Goal: Task Accomplishment & Management: Complete application form

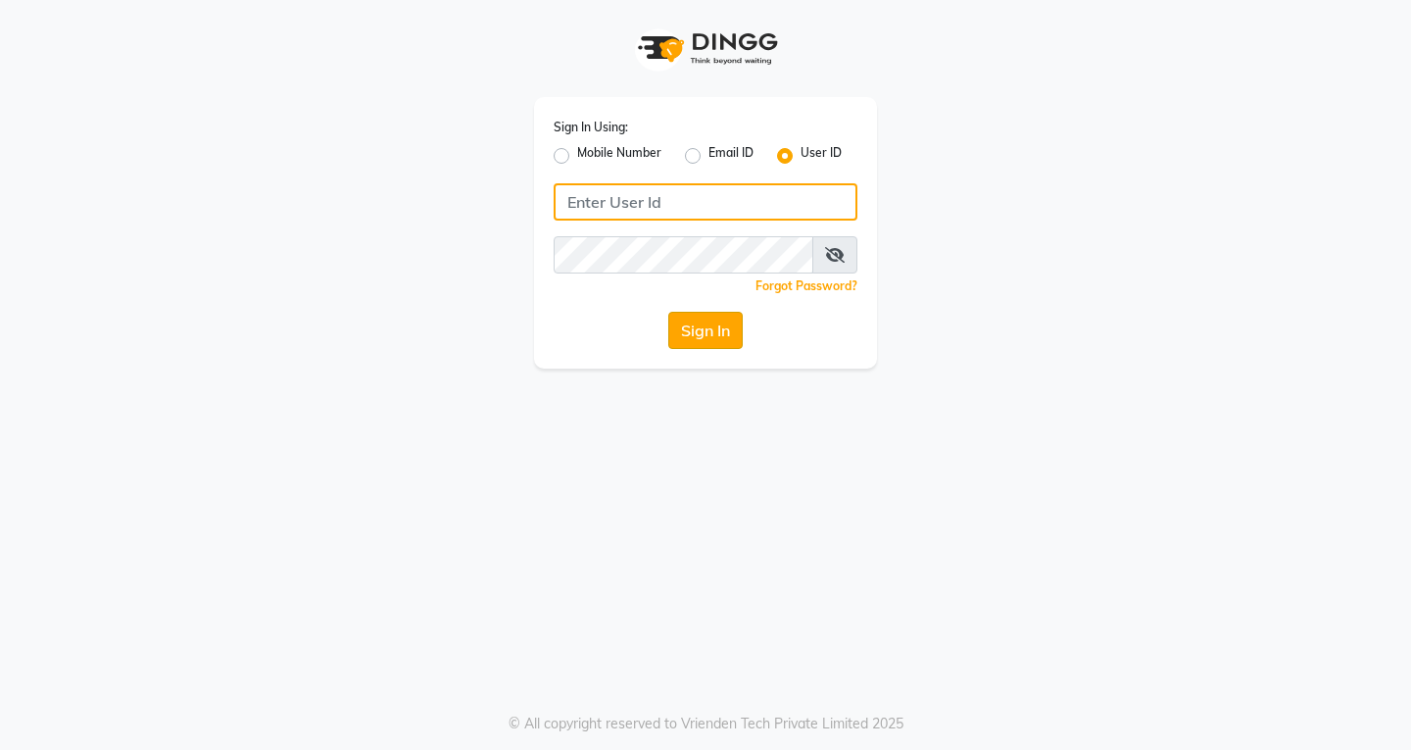
type input "hpl"
click at [714, 327] on button "Sign In" at bounding box center [705, 330] width 74 height 37
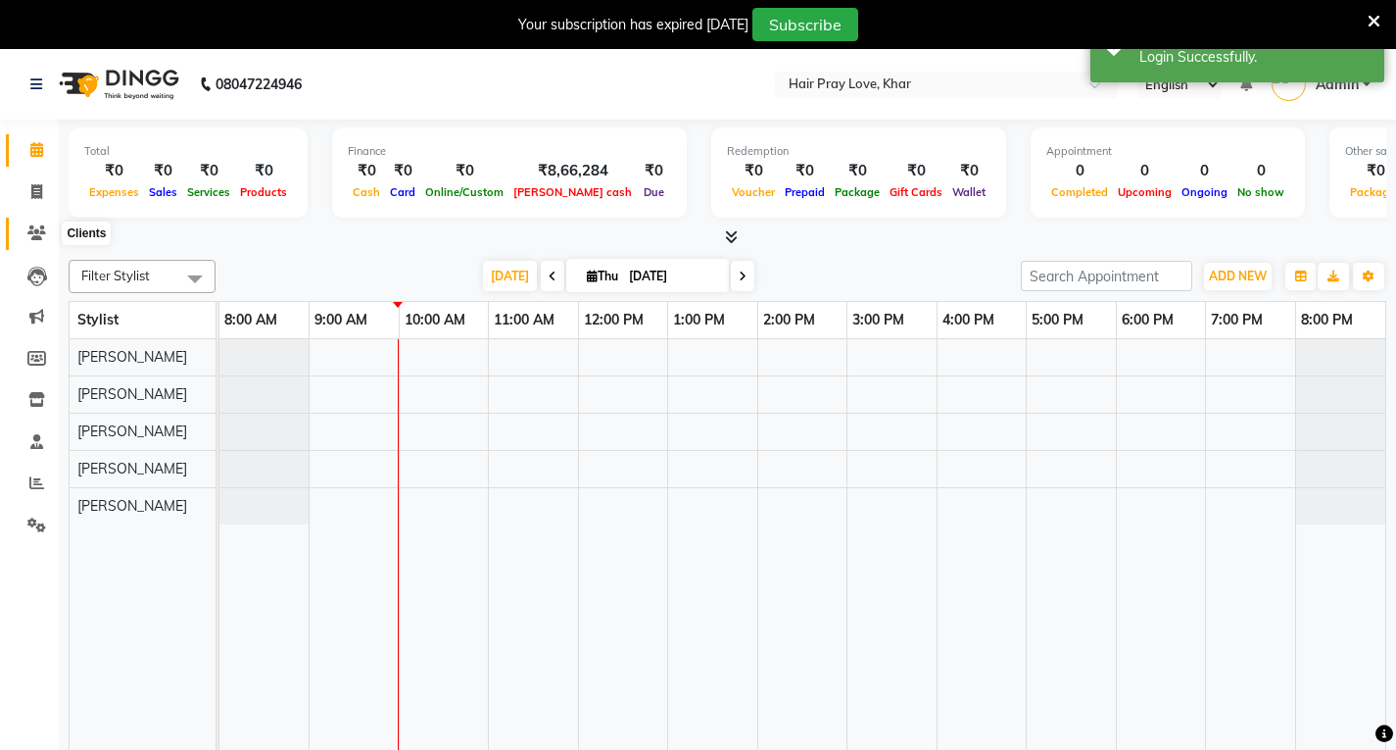
click at [38, 233] on icon at bounding box center [36, 232] width 19 height 15
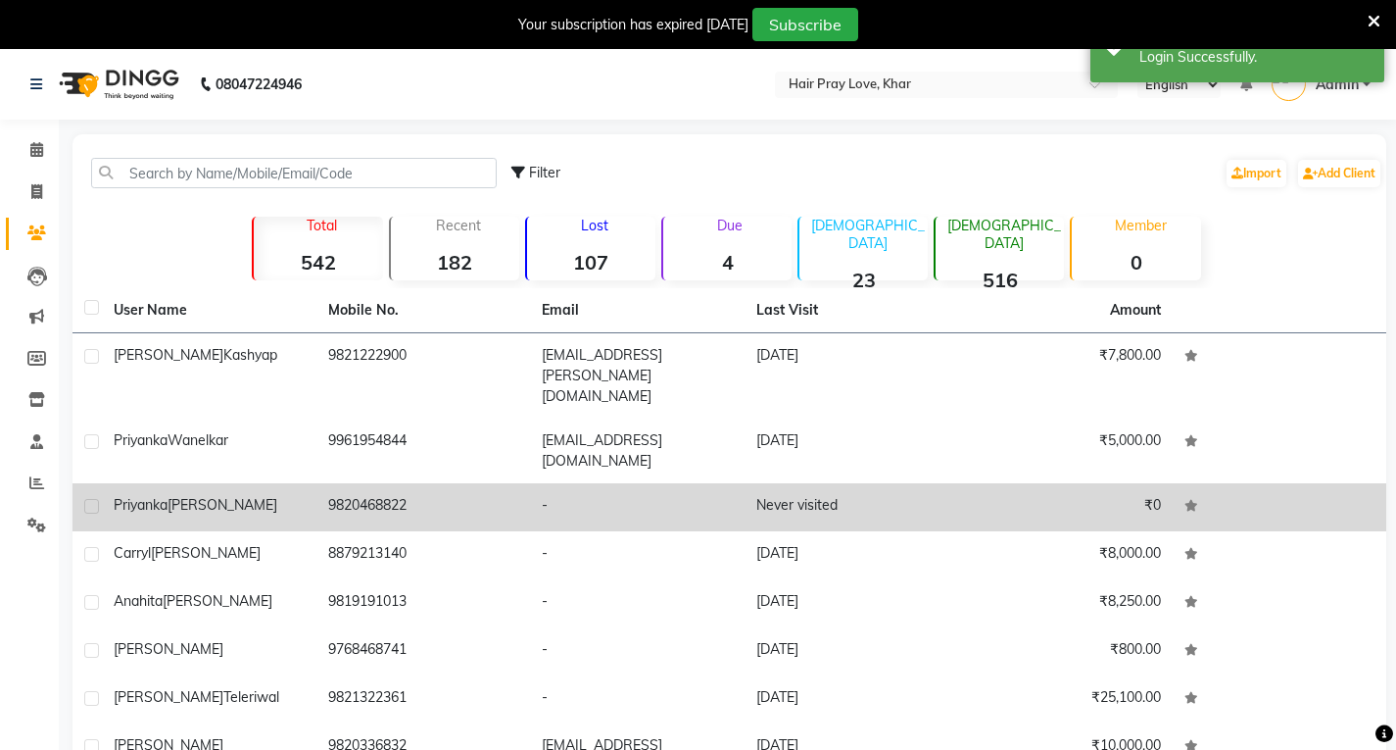
click at [252, 495] on div "[PERSON_NAME]" at bounding box center [209, 505] width 191 height 21
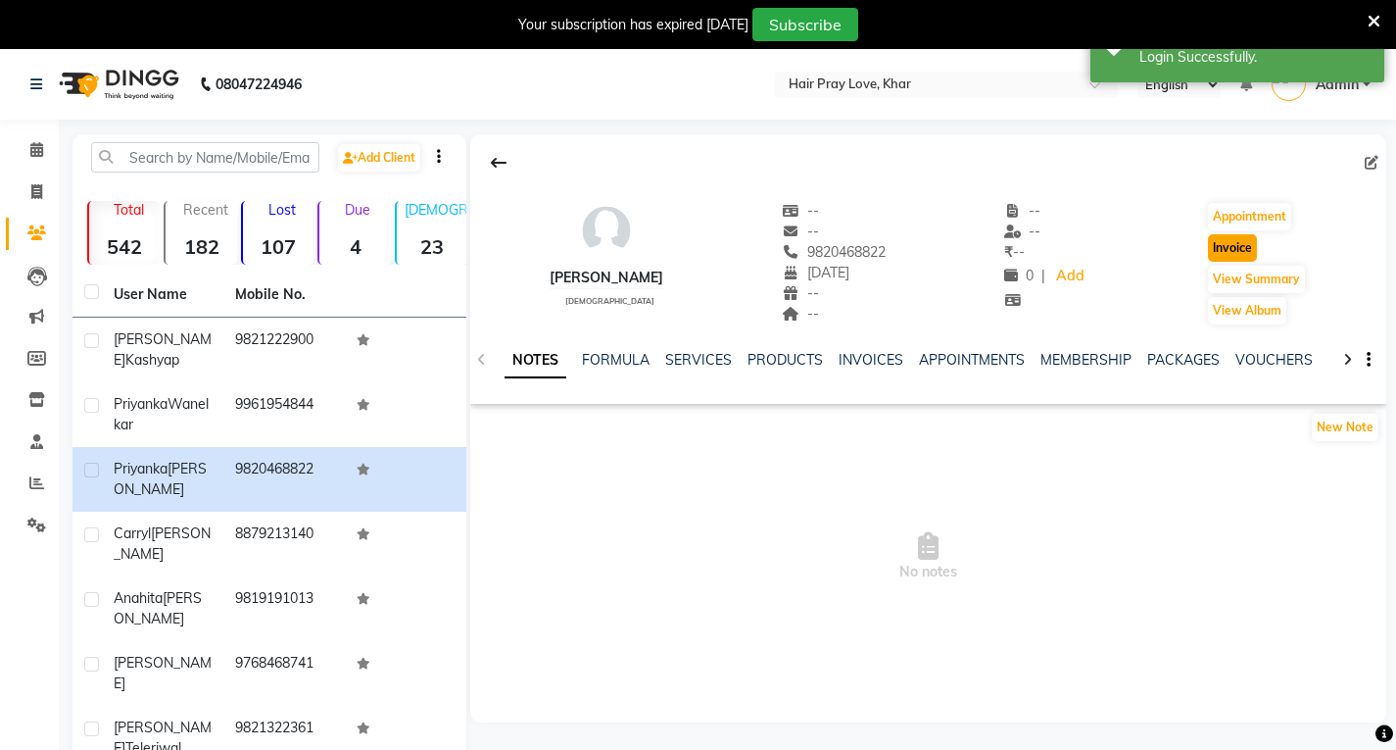
click at [1248, 249] on button "Invoice" at bounding box center [1232, 247] width 49 height 27
select select "6919"
select select "service"
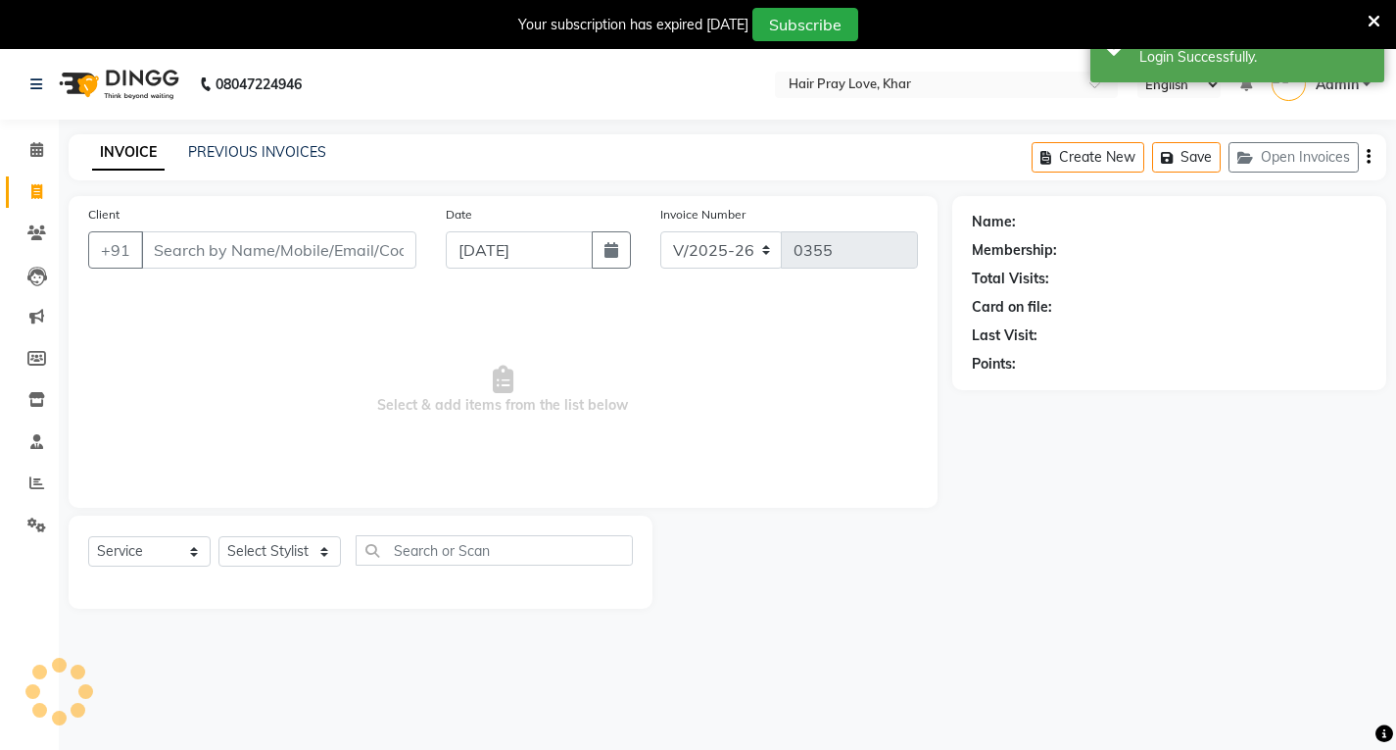
scroll to position [49, 0]
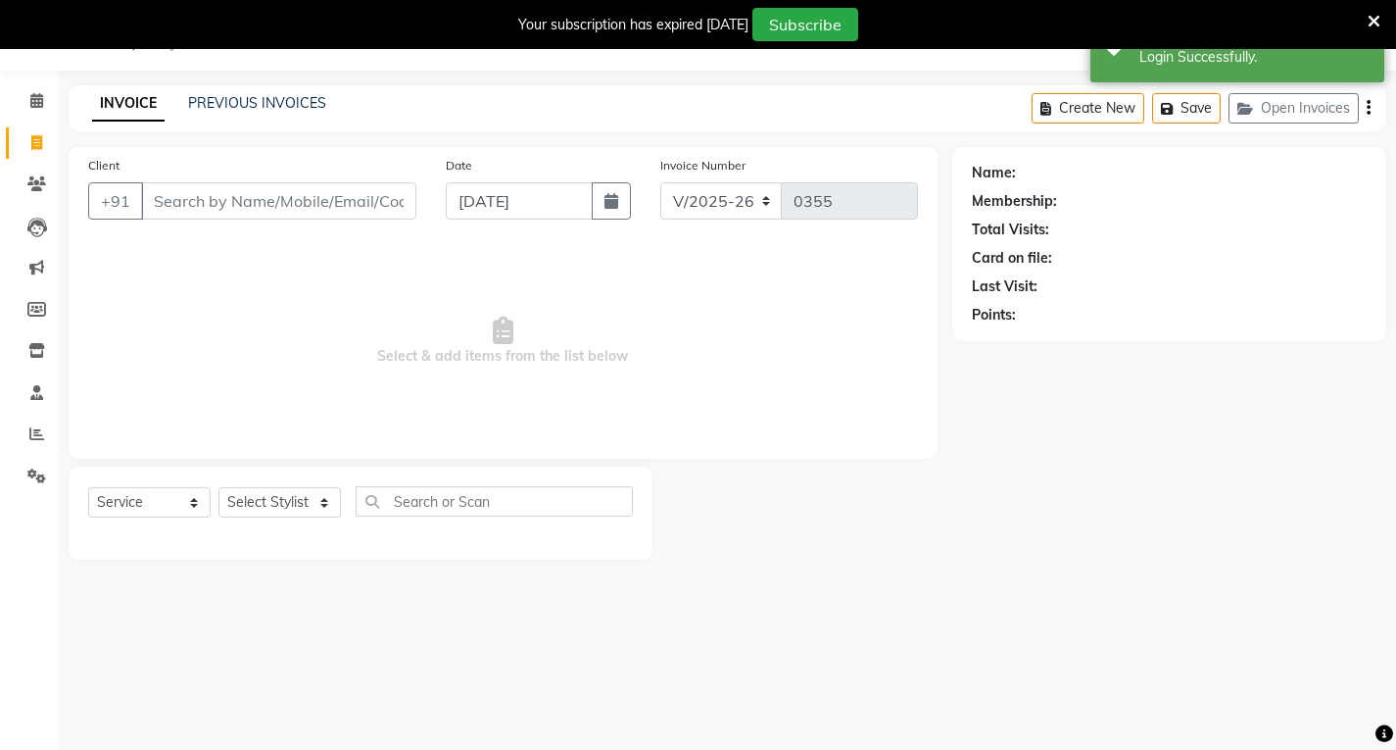
type input "9820468822"
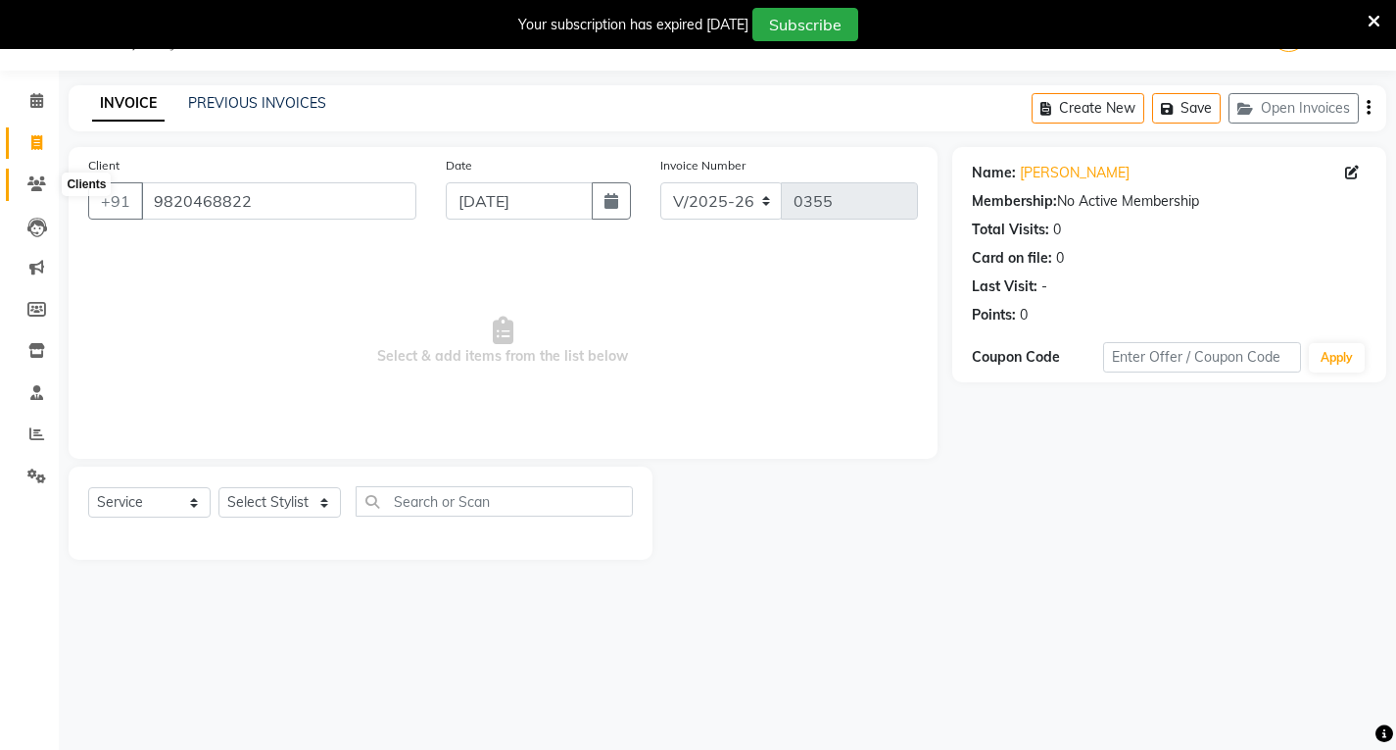
click at [28, 186] on icon at bounding box center [36, 183] width 19 height 15
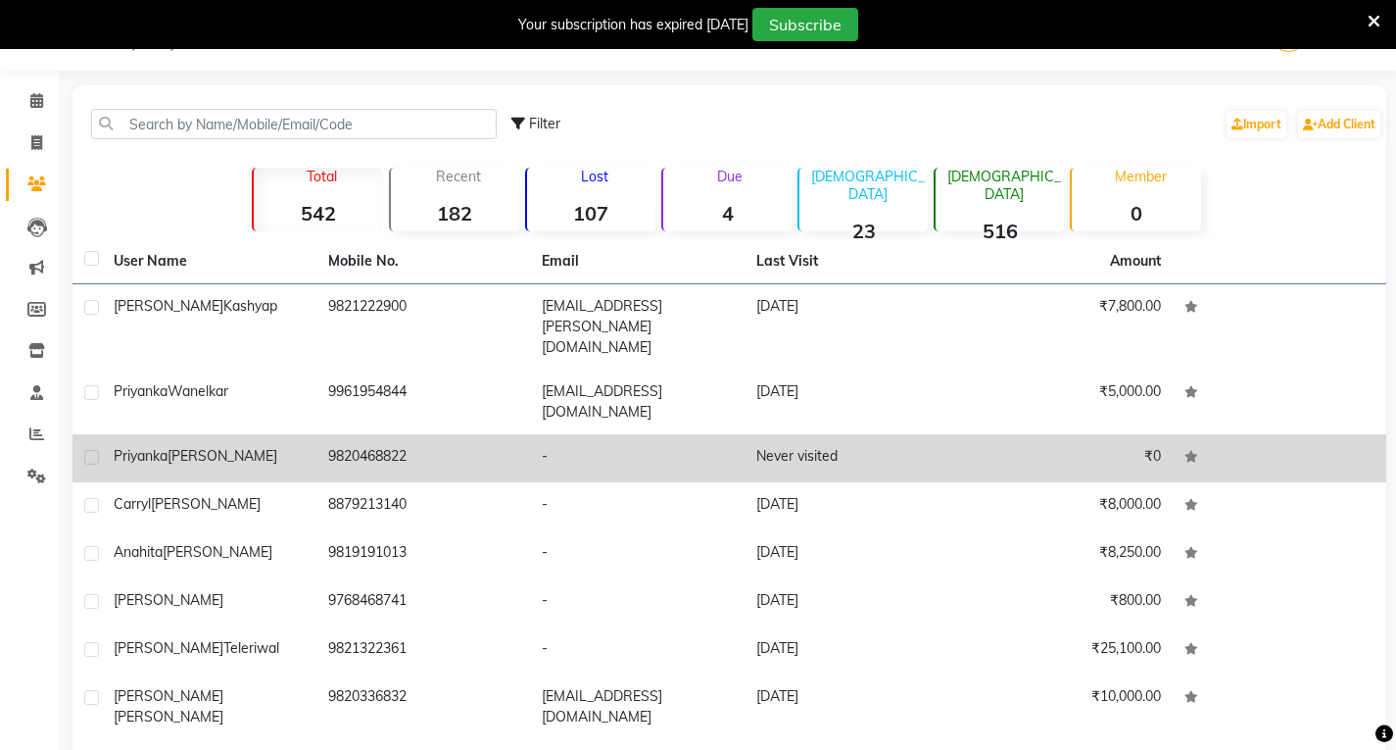
click at [197, 434] on td "[PERSON_NAME]" at bounding box center [209, 458] width 215 height 48
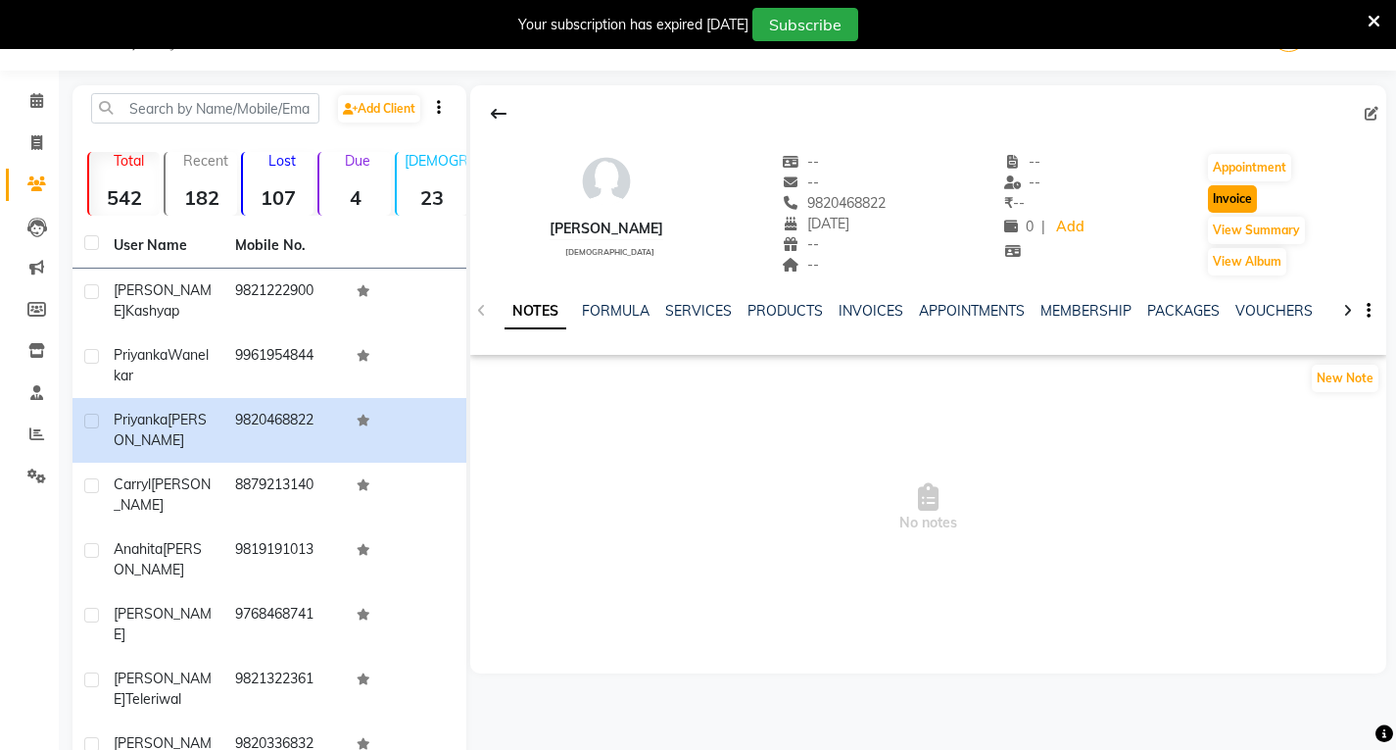
click at [1236, 197] on button "Invoice" at bounding box center [1232, 198] width 49 height 27
select select "6919"
select select "service"
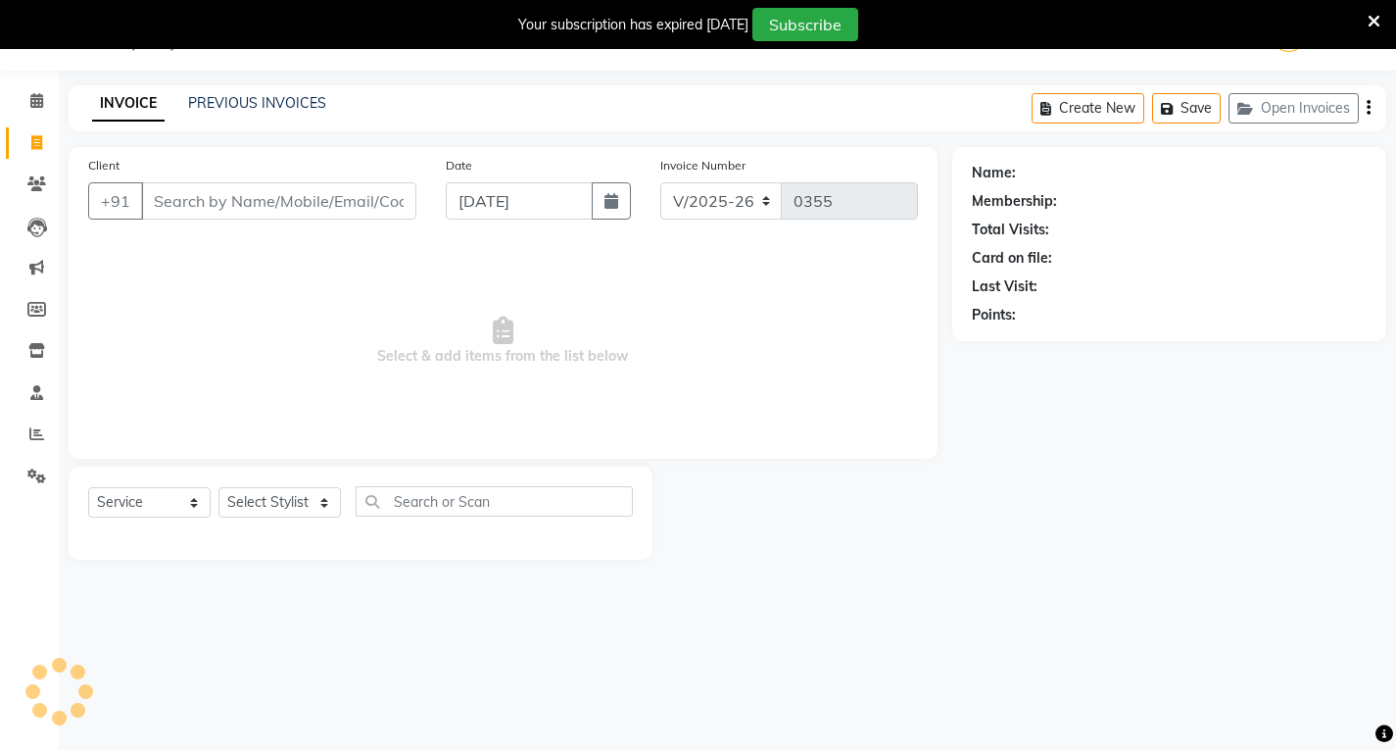
type input "9820468822"
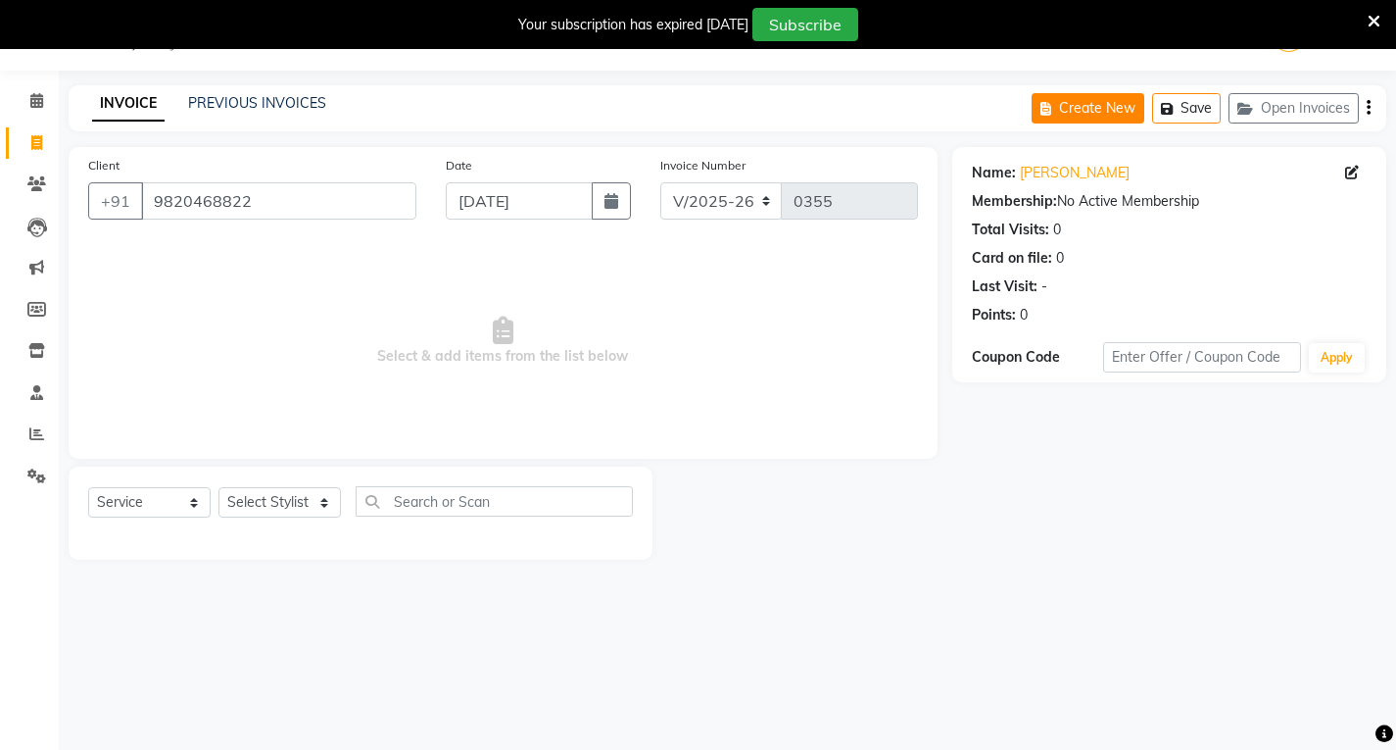
click at [1068, 109] on button "Create New" at bounding box center [1088, 108] width 113 height 30
select select "6919"
select select "service"
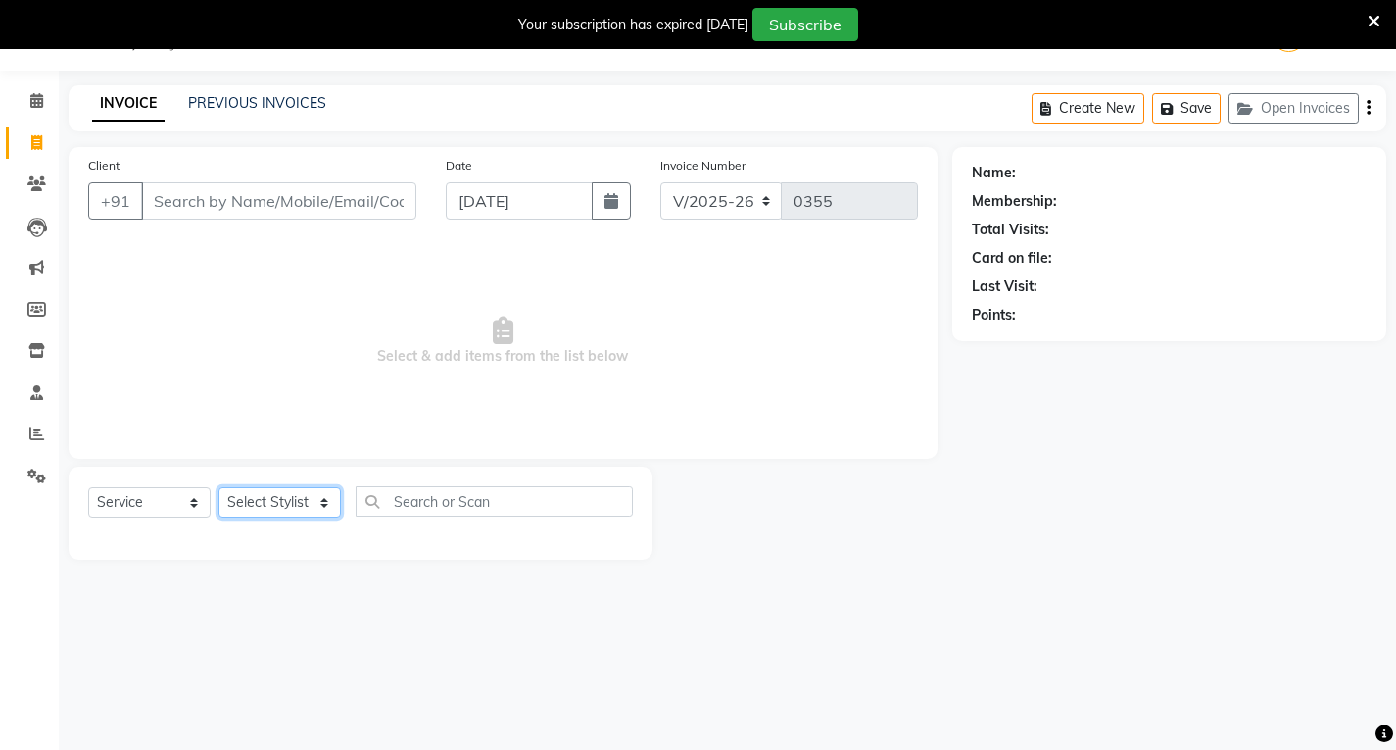
click at [248, 497] on select "Select Stylist [PERSON_NAME] [PERSON_NAME] [PERSON_NAME] [PERSON_NAME]" at bounding box center [280, 502] width 122 height 30
click at [311, 219] on input "Client" at bounding box center [278, 200] width 275 height 37
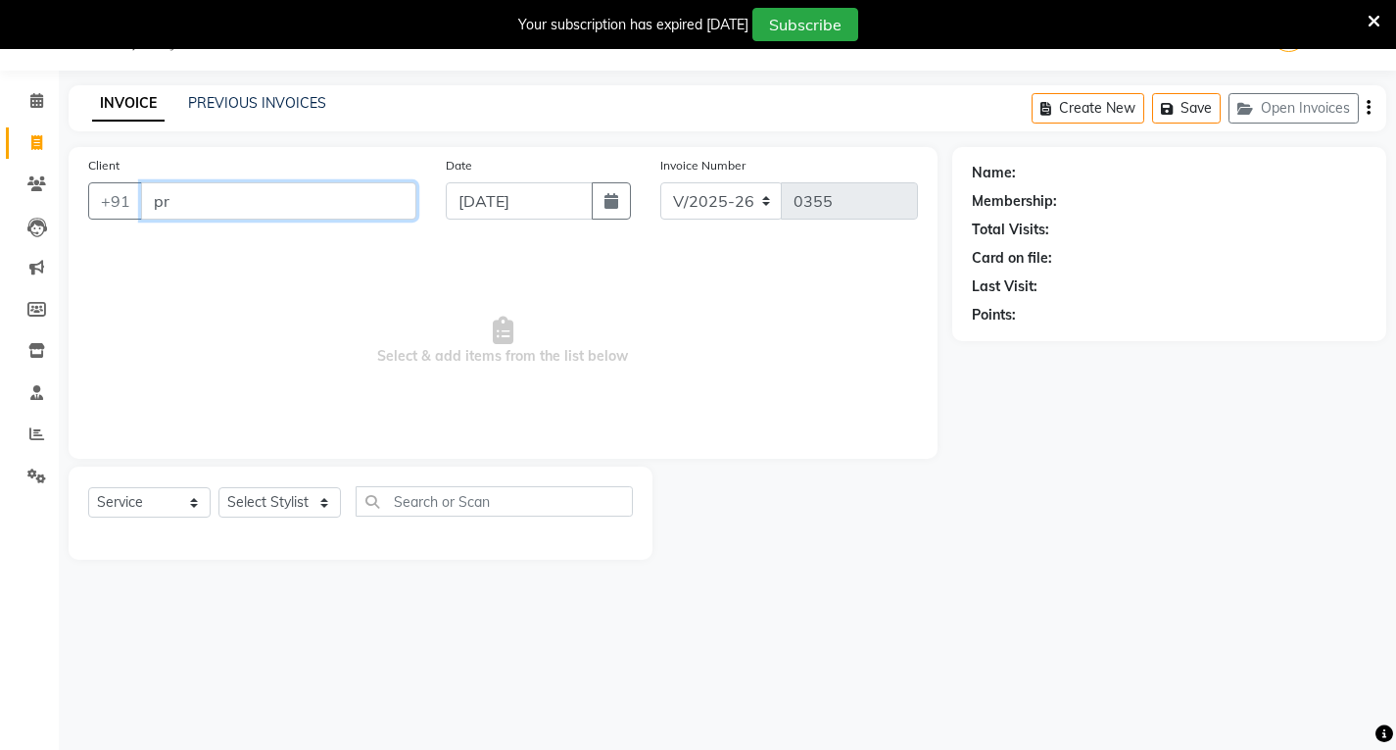
type input "pr"
click at [490, 206] on input "[DATE]" at bounding box center [519, 200] width 147 height 37
select select "9"
select select "2025"
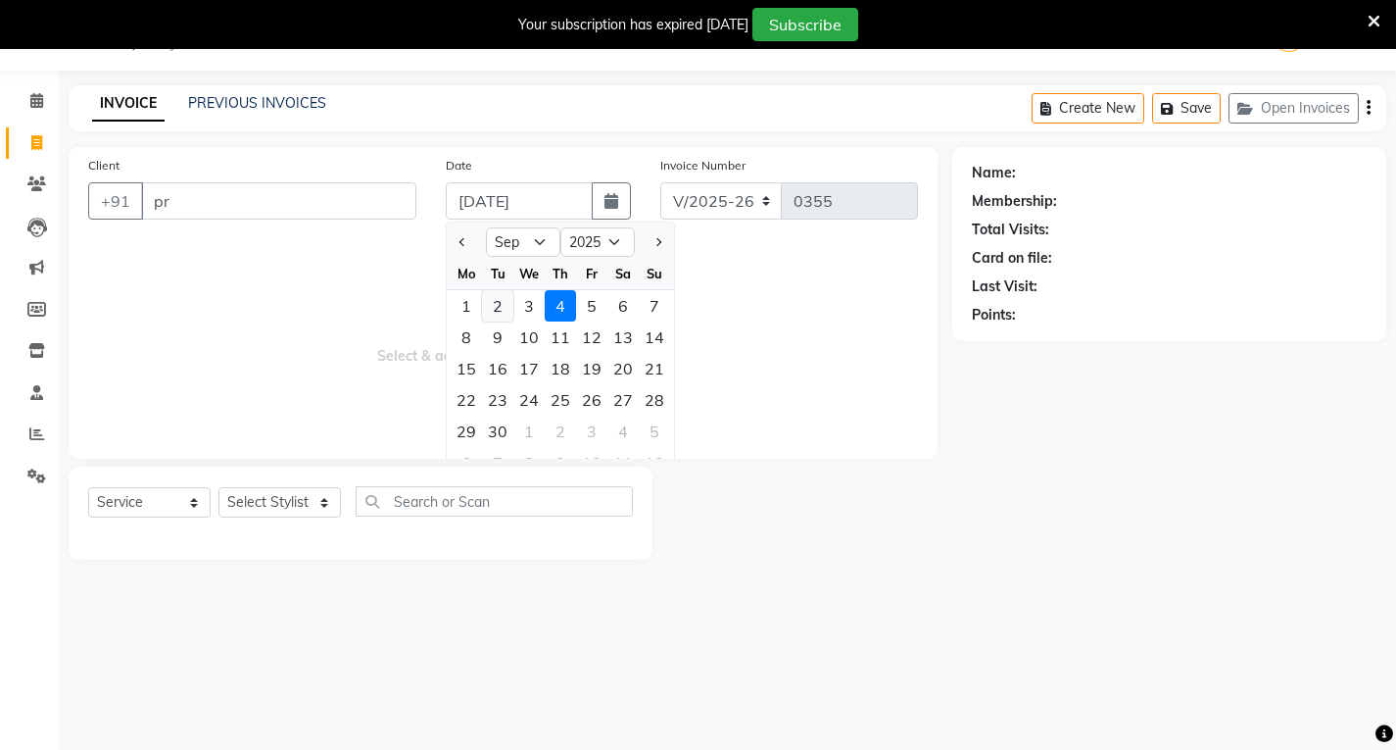
click at [492, 299] on div "2" at bounding box center [497, 305] width 31 height 31
type input "[DATE]"
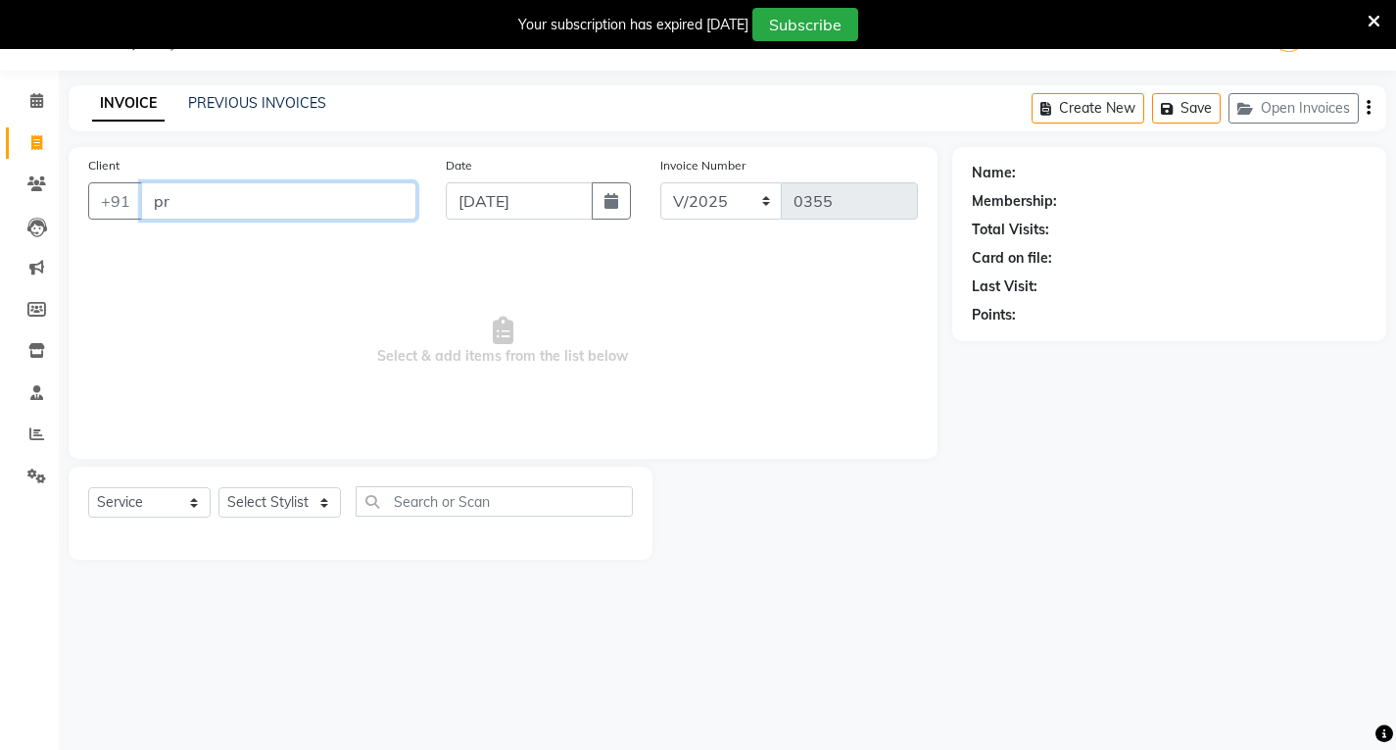
click at [318, 208] on input "pr" at bounding box center [278, 200] width 275 height 37
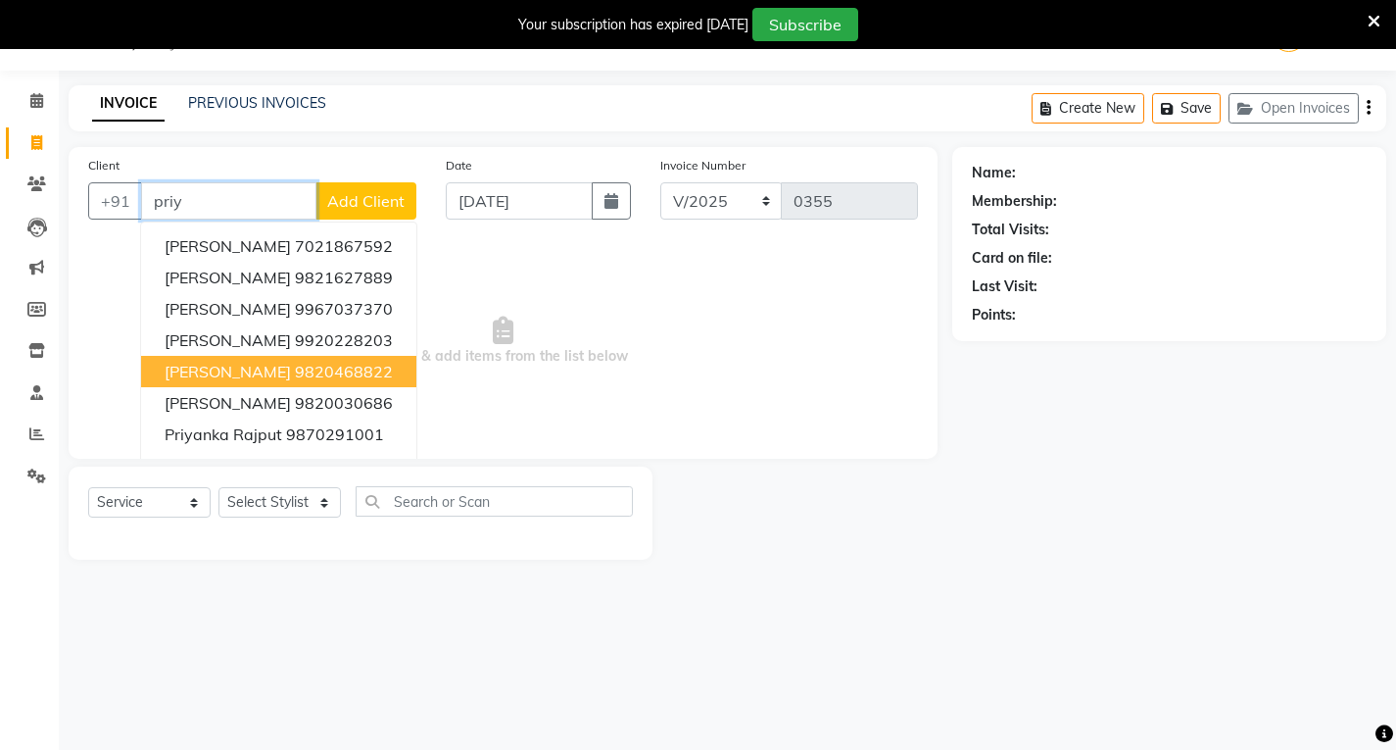
click at [288, 381] on button "[PERSON_NAME] 9820468822" at bounding box center [278, 371] width 275 height 31
type input "9820468822"
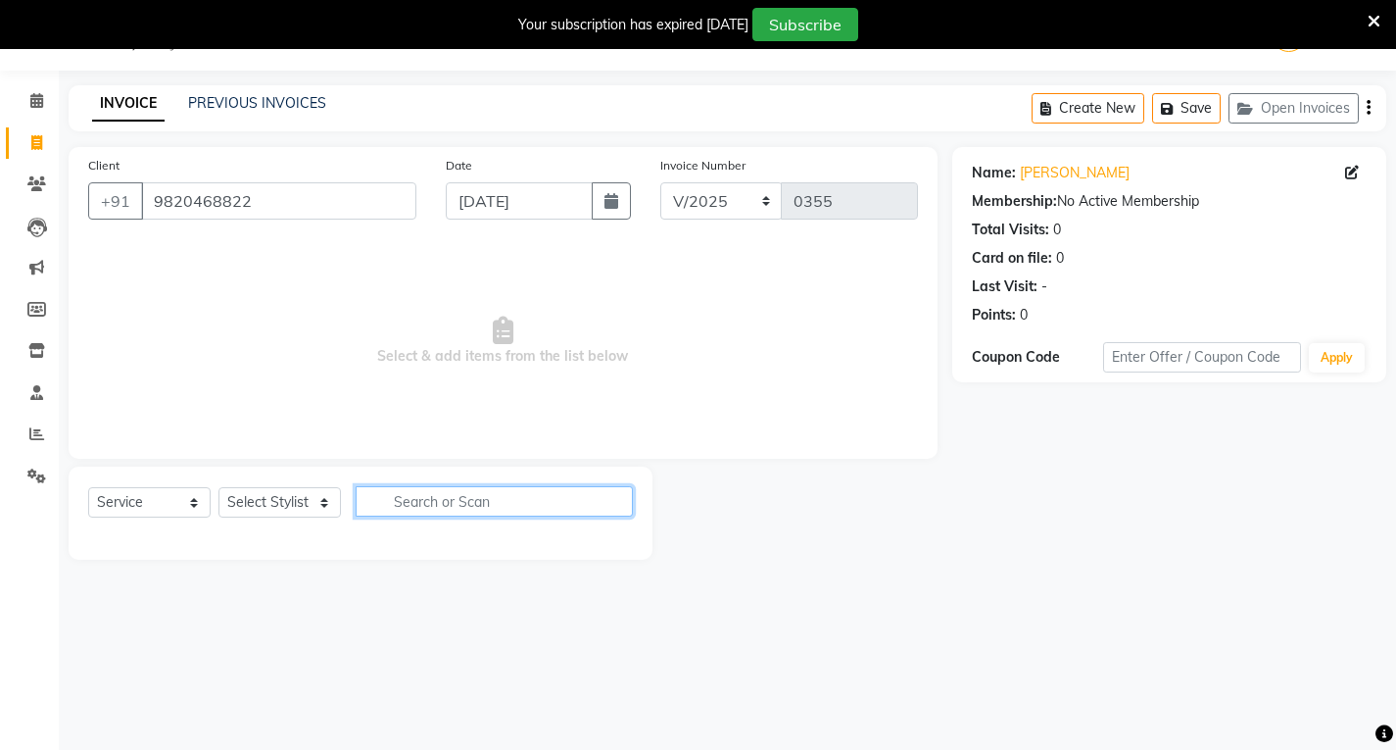
click at [396, 510] on input "text" at bounding box center [494, 501] width 277 height 30
type input "ba"
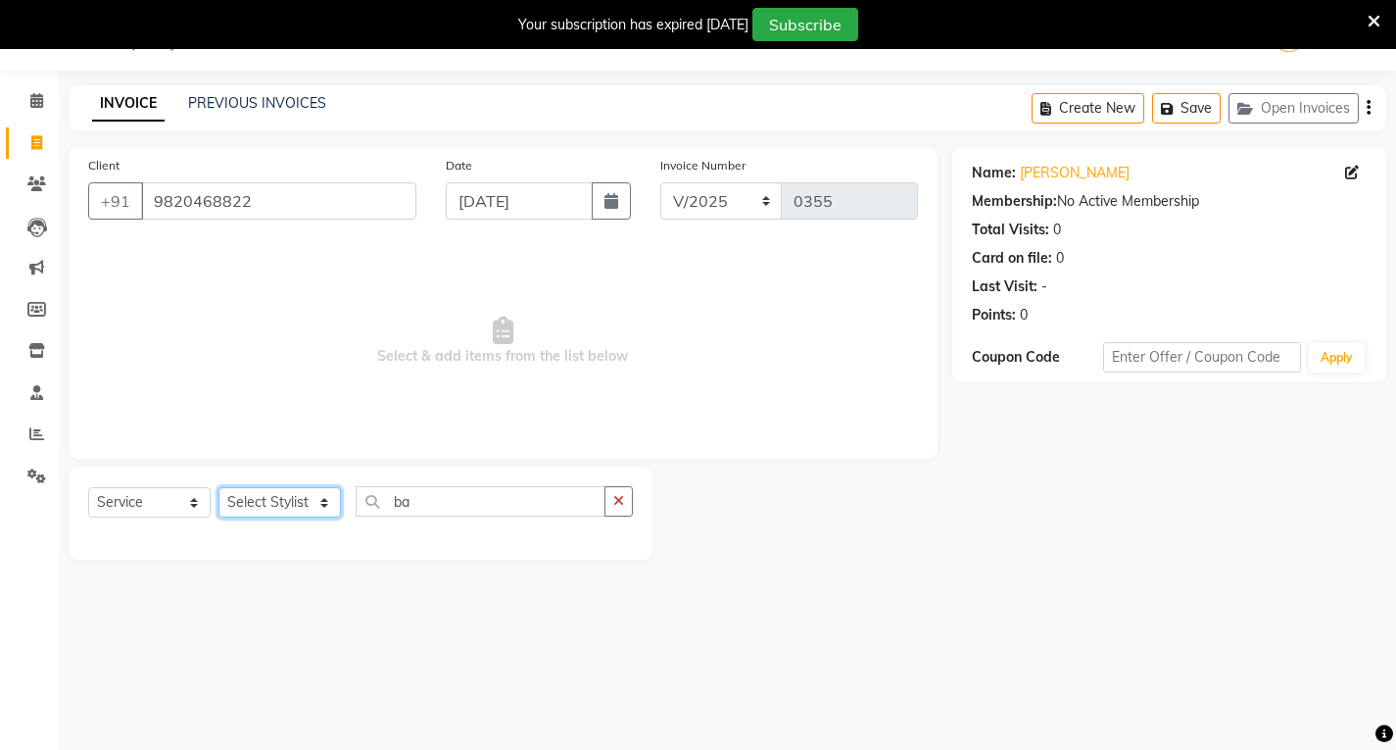
click at [284, 495] on select "Select Stylist [PERSON_NAME] [PERSON_NAME] [PERSON_NAME] [PERSON_NAME]" at bounding box center [280, 502] width 122 height 30
select select "54376"
click at [219, 487] on select "Select Stylist [PERSON_NAME] [PERSON_NAME] [PERSON_NAME] [PERSON_NAME]" at bounding box center [280, 502] width 122 height 30
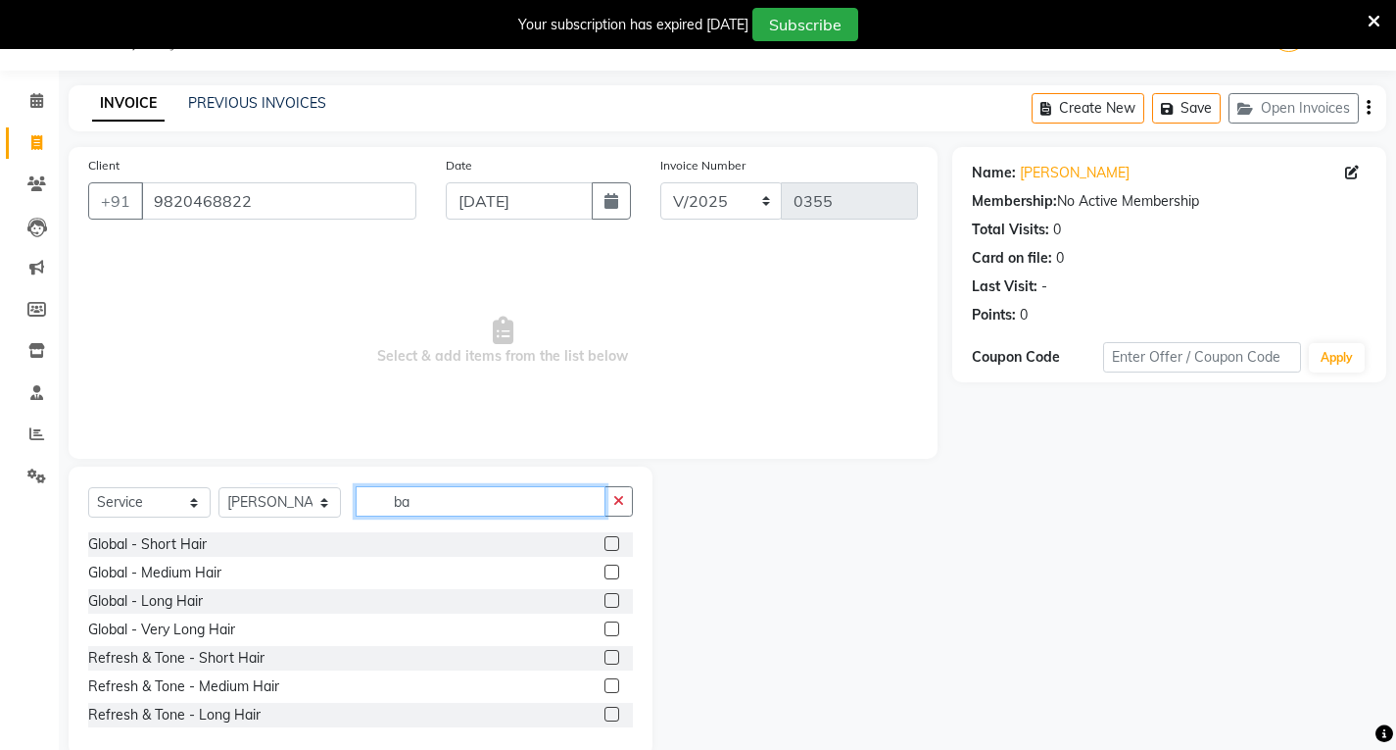
click at [423, 512] on input "ba" at bounding box center [481, 501] width 250 height 30
type input "[MEDICAL_DATA]"
click at [291, 705] on div "Balayage Long Hair" at bounding box center [360, 715] width 545 height 24
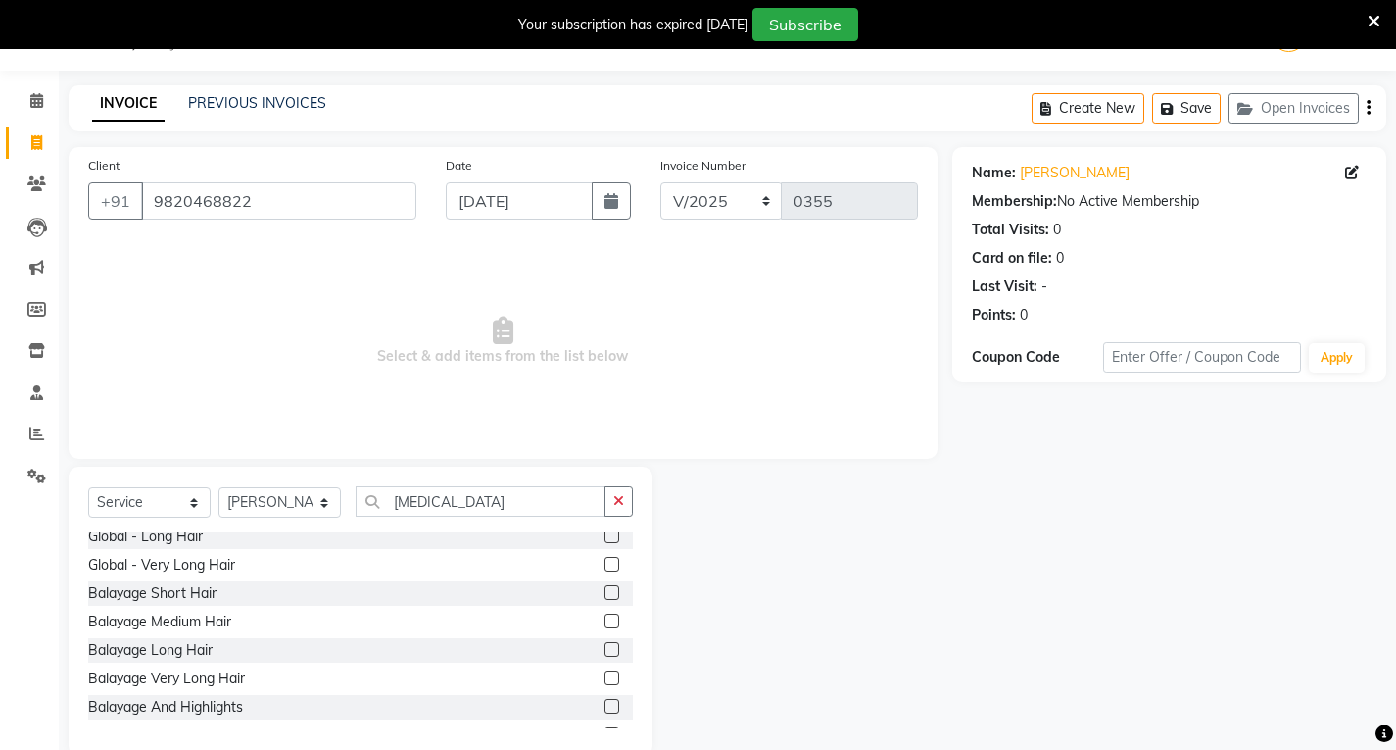
scroll to position [98, 0]
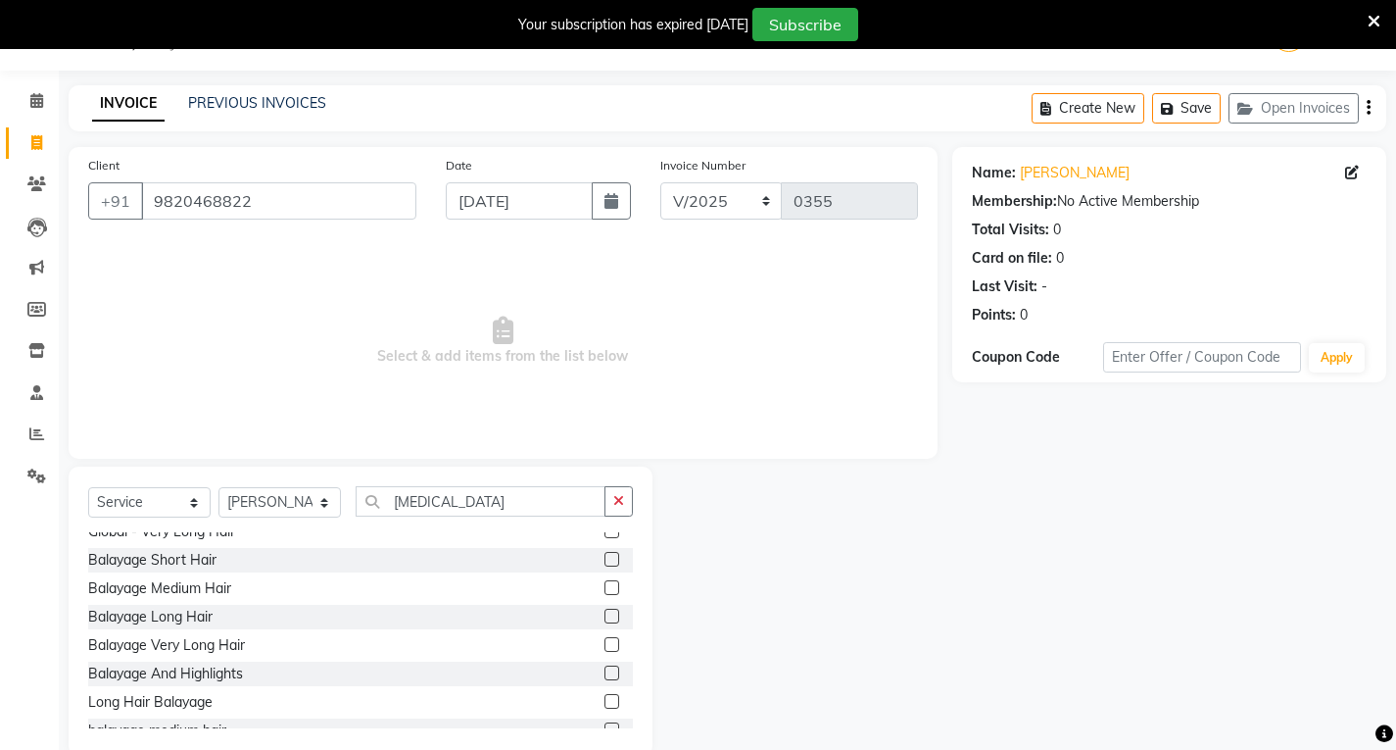
click at [605, 646] on label at bounding box center [612, 644] width 15 height 15
click at [605, 646] on input "checkbox" at bounding box center [611, 645] width 13 height 13
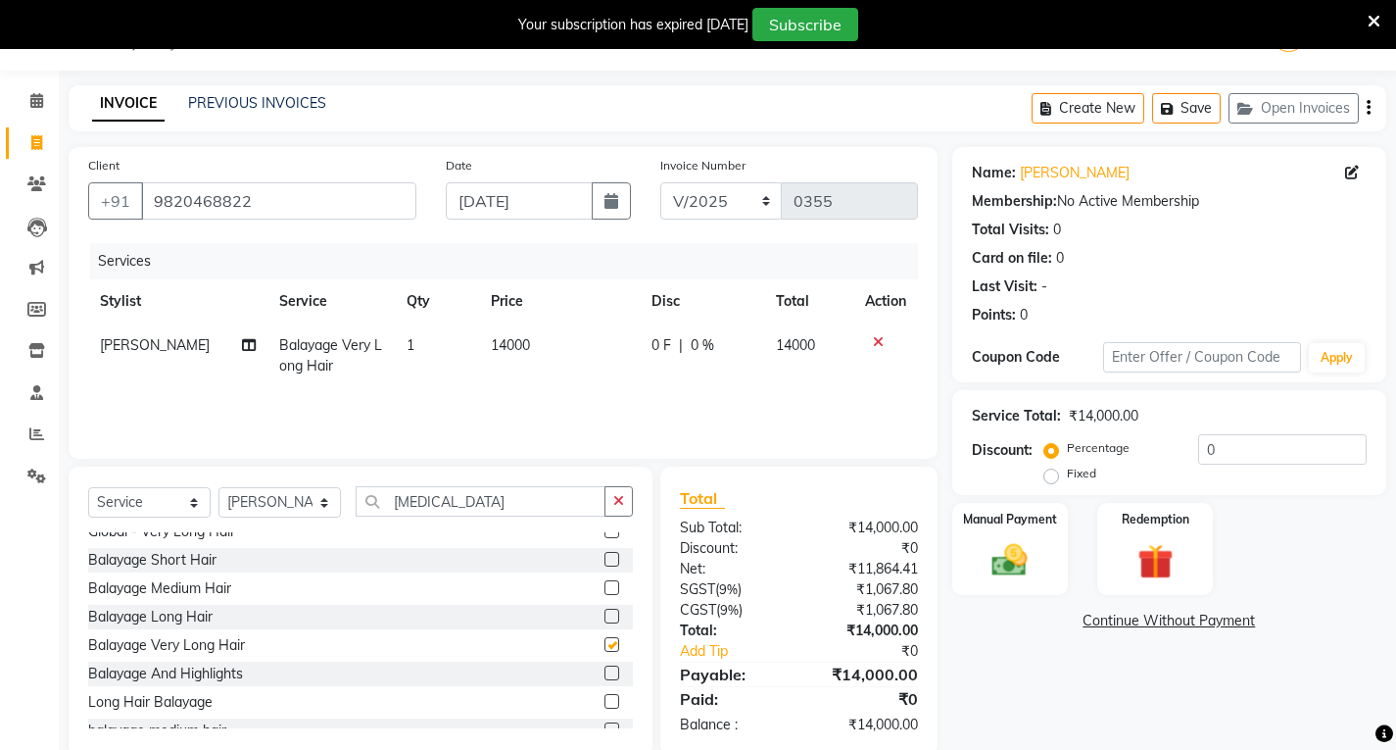
checkbox input "false"
click at [500, 341] on span "14000" at bounding box center [510, 345] width 39 height 18
select select "54376"
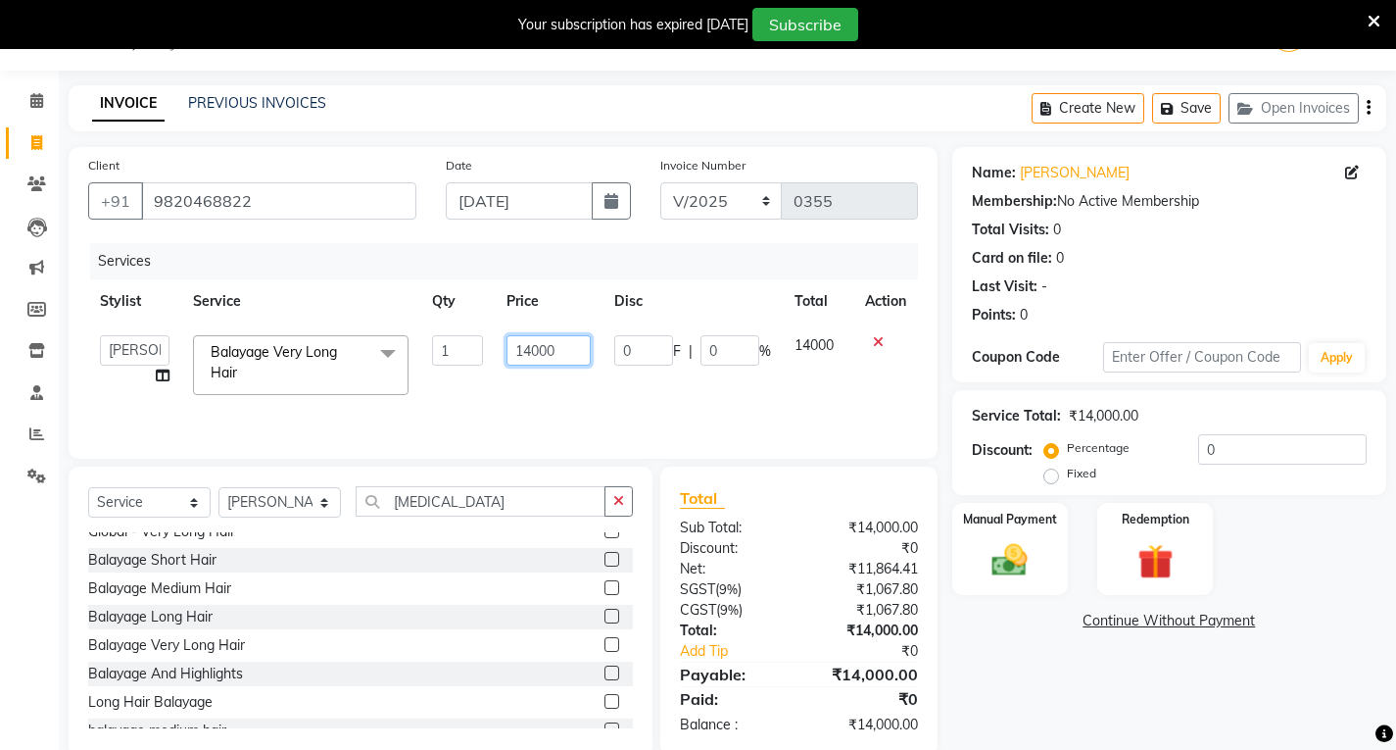
click at [535, 343] on input "14000" at bounding box center [548, 350] width 83 height 30
type input "11500"
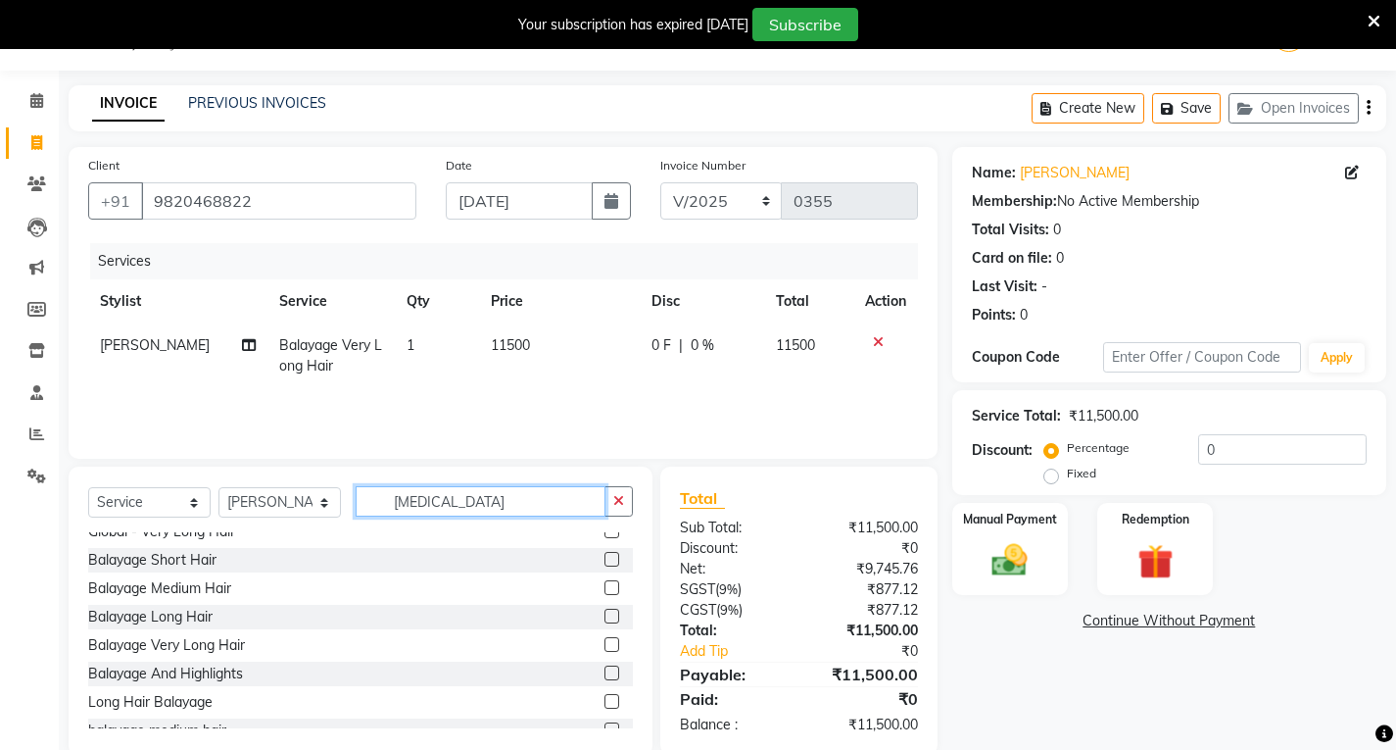
drag, startPoint x: 500, startPoint y: 502, endPoint x: 412, endPoint y: 446, distance: 104.4
click at [412, 446] on div "Client [PHONE_NUMBER] Date [DATE] Invoice Number V/2025 V/[PHONE_NUMBER] Servic…" at bounding box center [503, 451] width 899 height 609
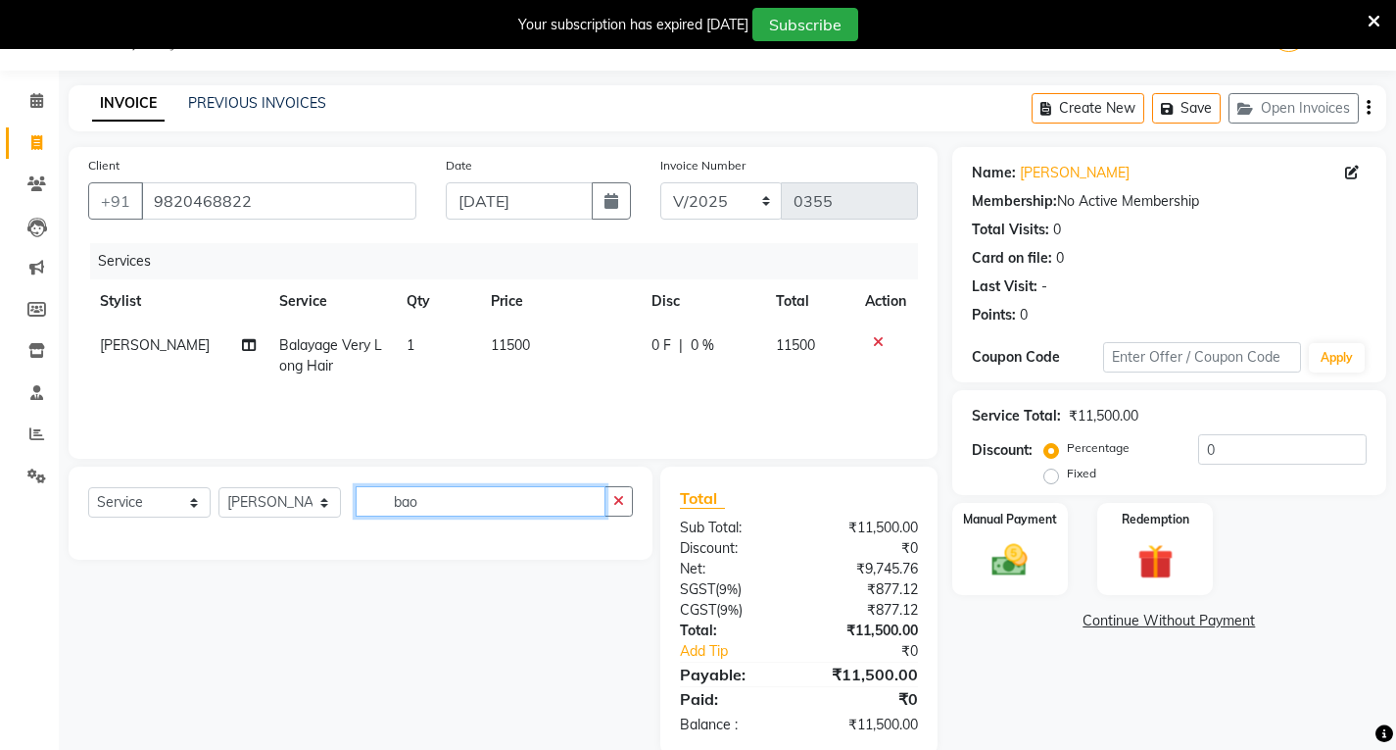
scroll to position [0, 0]
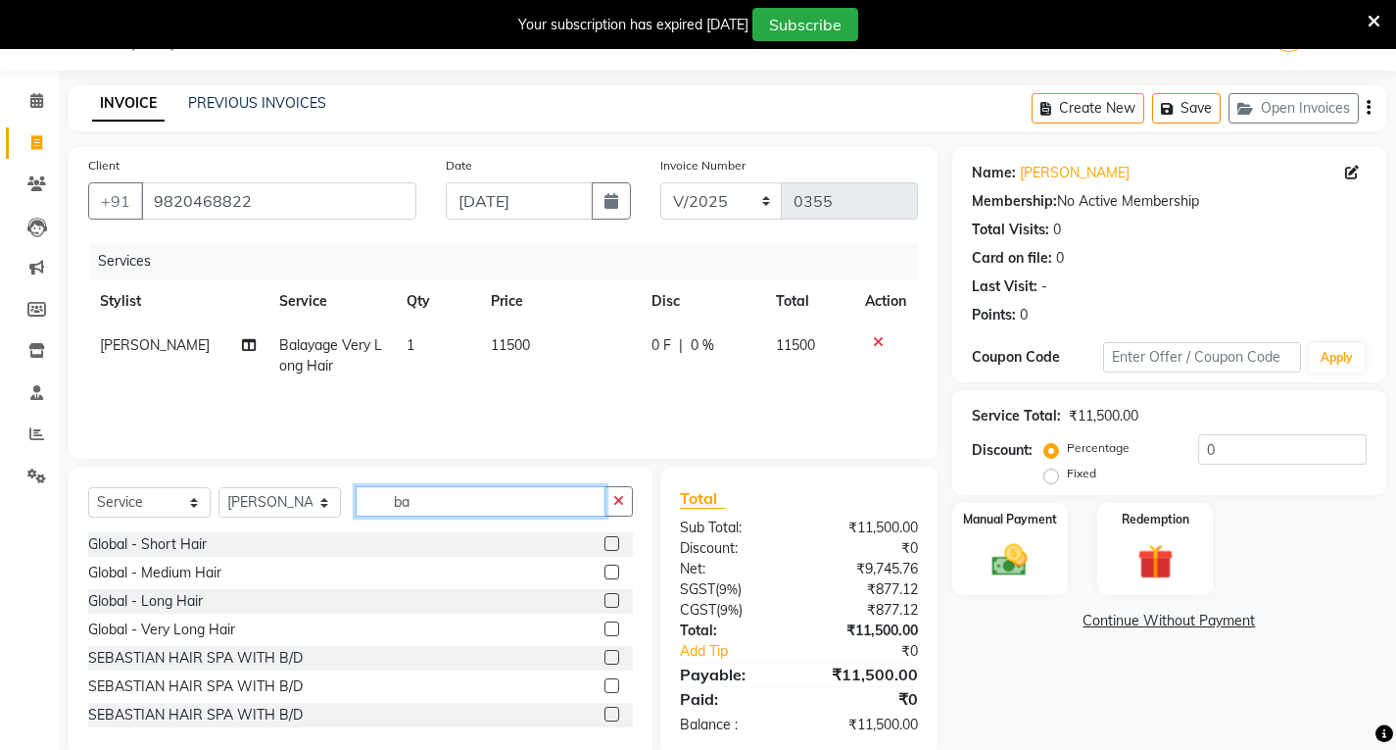
type input "b"
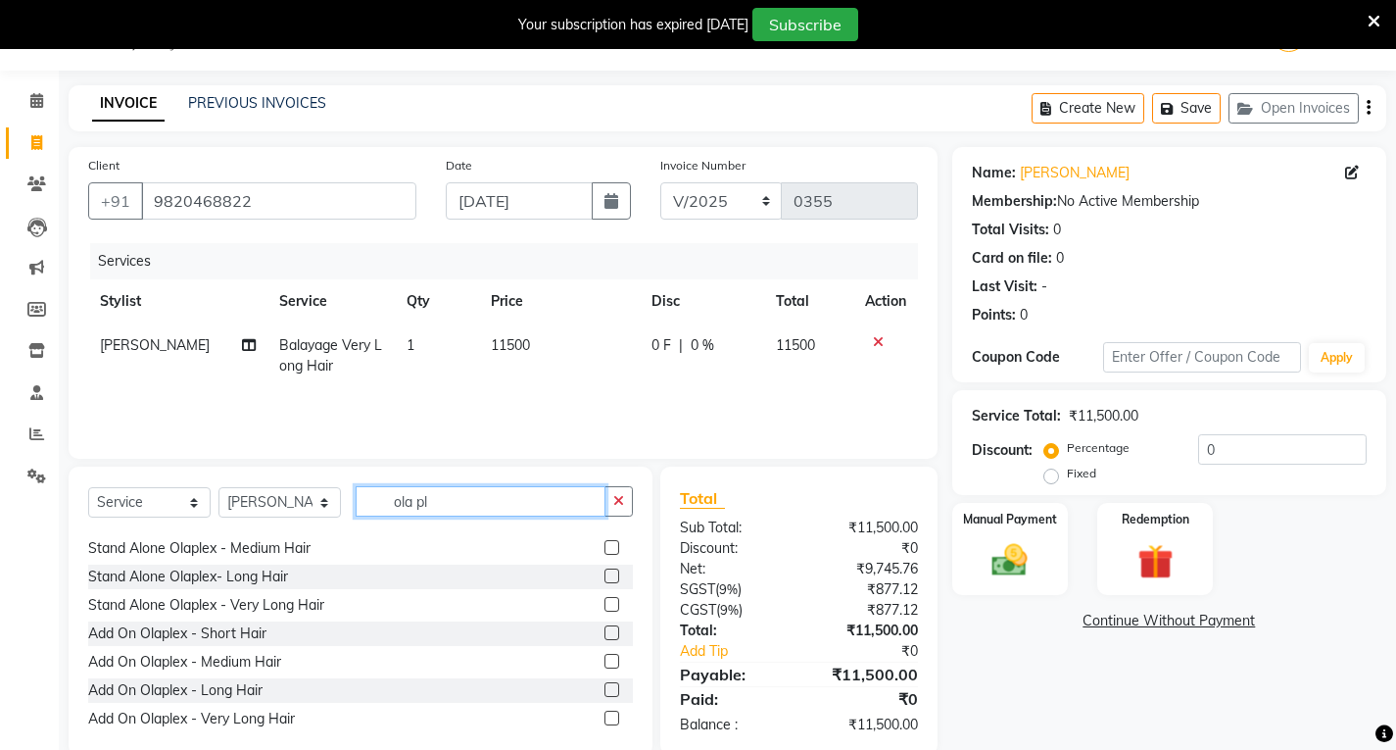
scroll to position [31, 0]
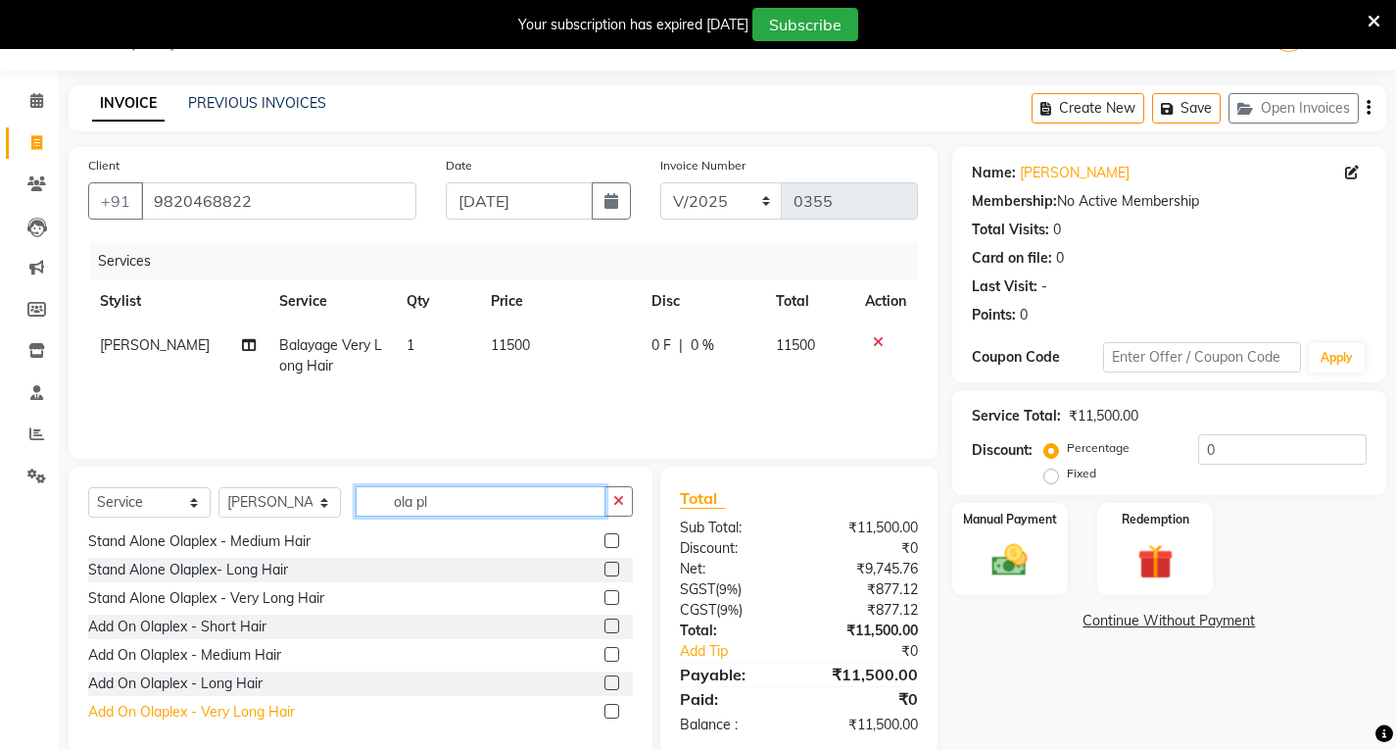
type input "ola pl"
click at [238, 707] on div "Add On Olaplex - Very Long Hair" at bounding box center [191, 712] width 207 height 21
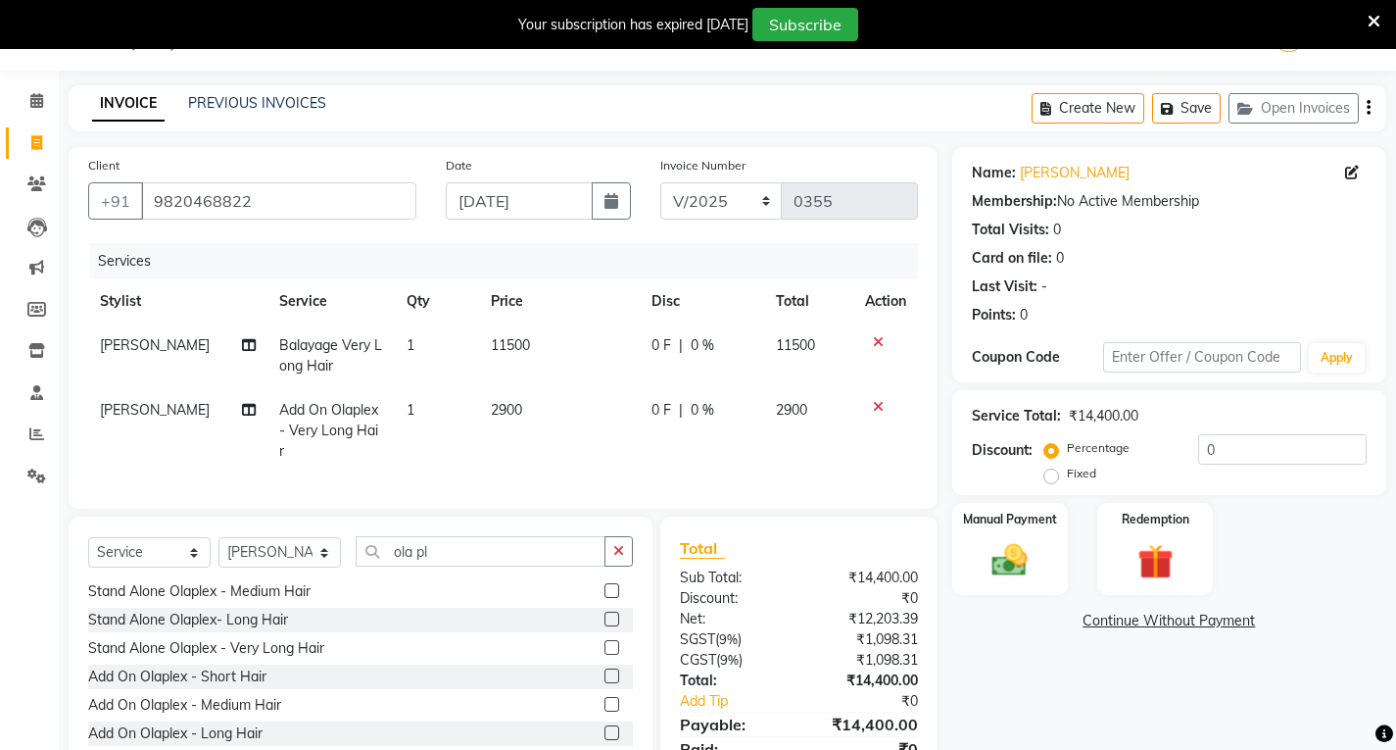
checkbox input "false"
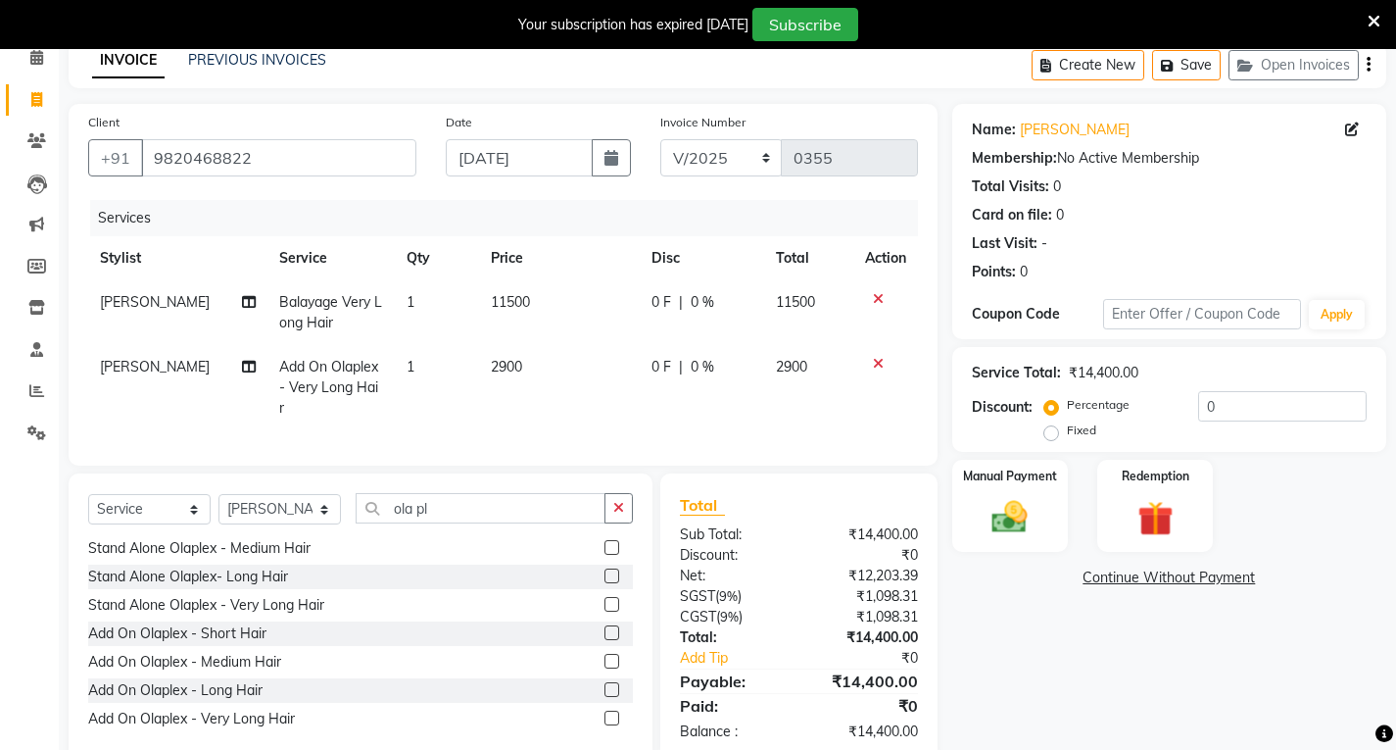
scroll to position [128, 0]
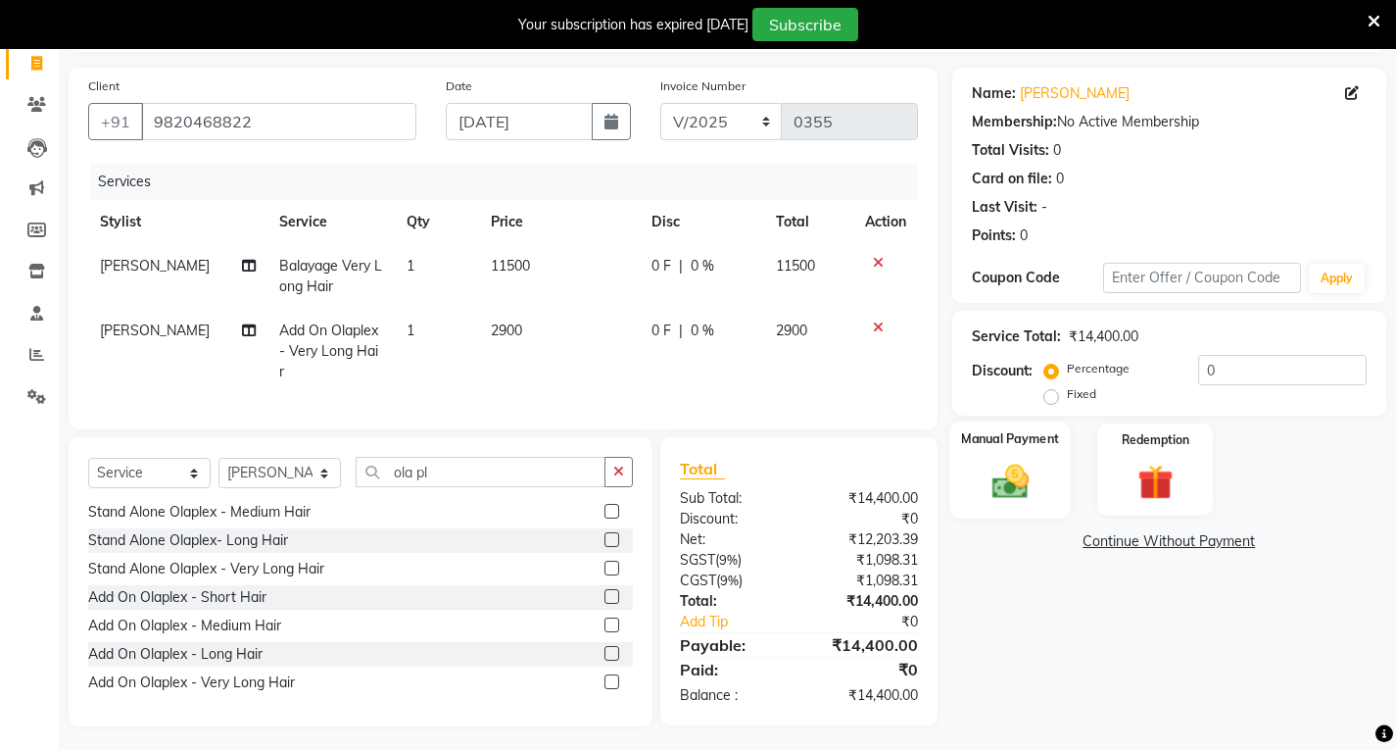
click at [1011, 465] on img at bounding box center [1010, 481] width 60 height 42
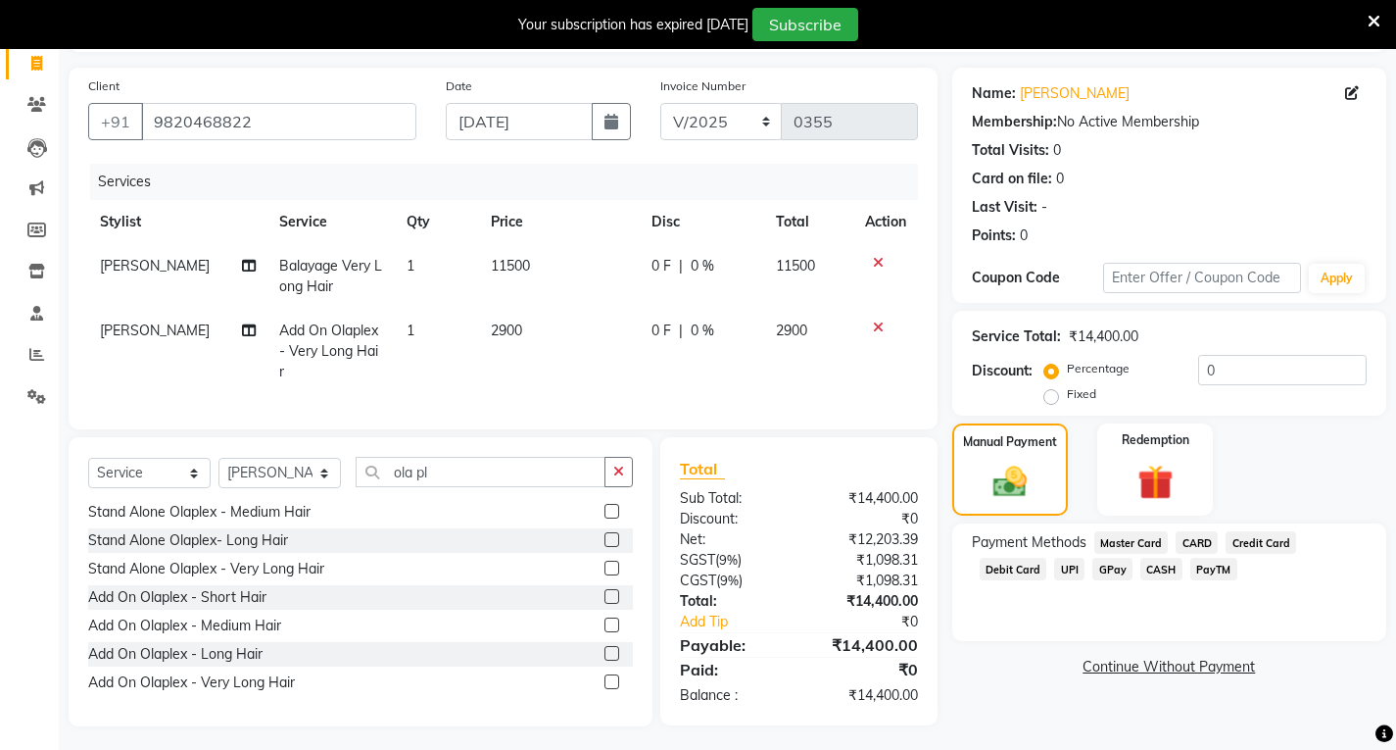
click at [1093, 571] on span "GPay" at bounding box center [1113, 569] width 40 height 23
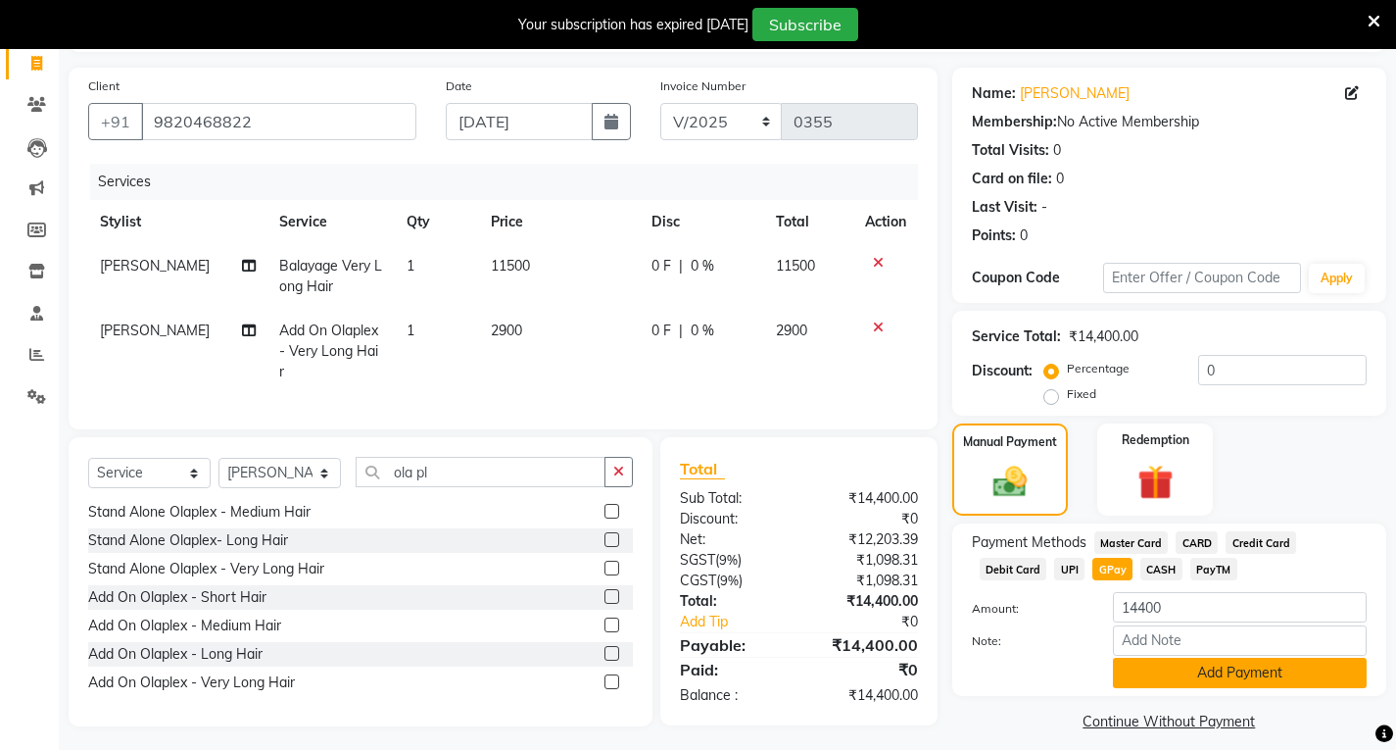
click at [1160, 661] on button "Add Payment" at bounding box center [1240, 673] width 254 height 30
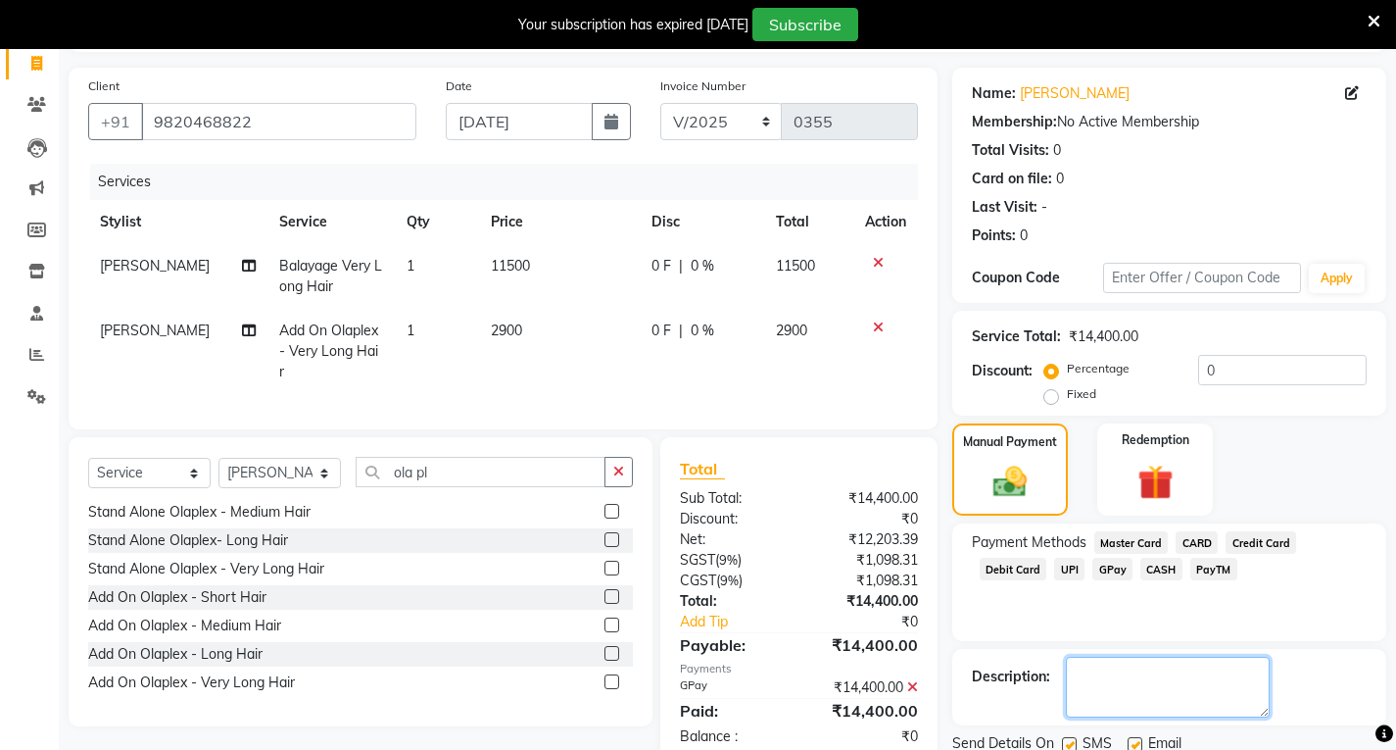
scroll to position [200, 0]
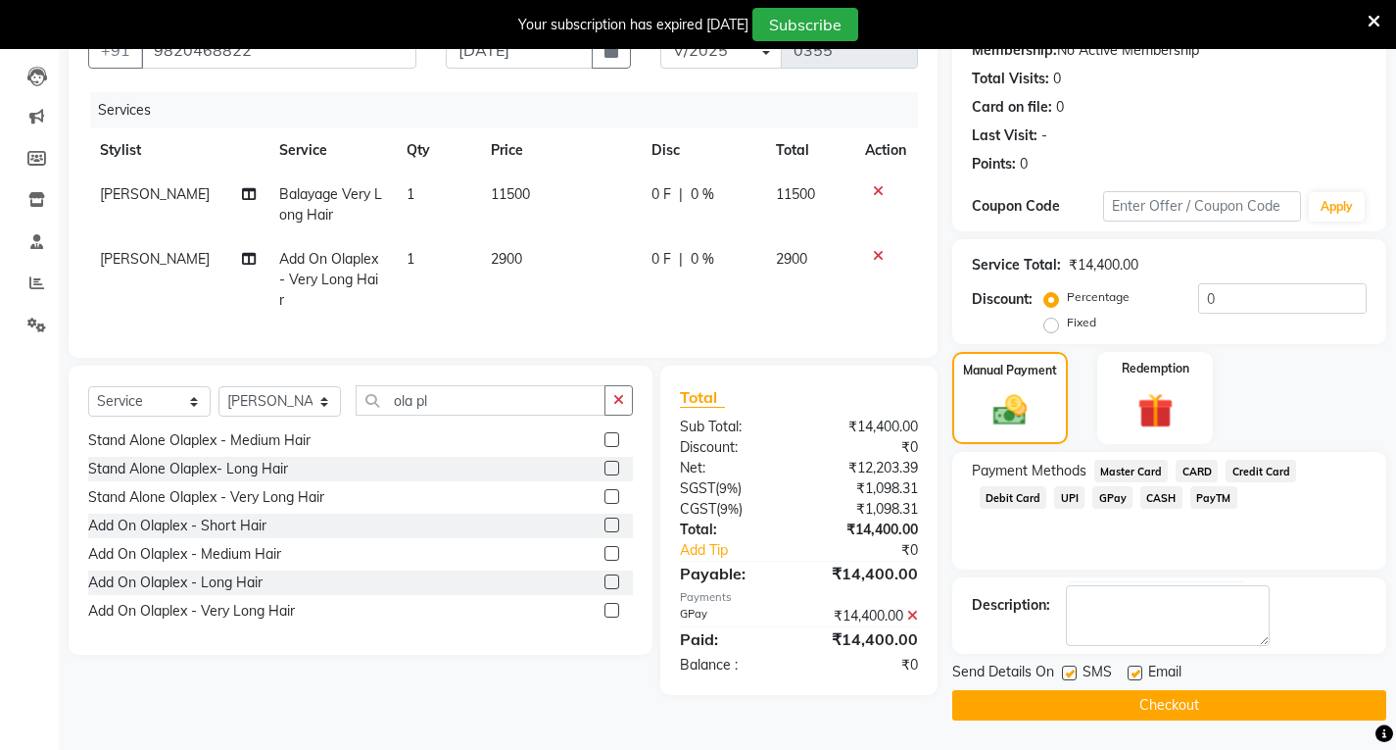
drag, startPoint x: 1155, startPoint y: 661, endPoint x: 1118, endPoint y: 701, distance: 54.8
click at [1118, 701] on button "Checkout" at bounding box center [1170, 705] width 434 height 30
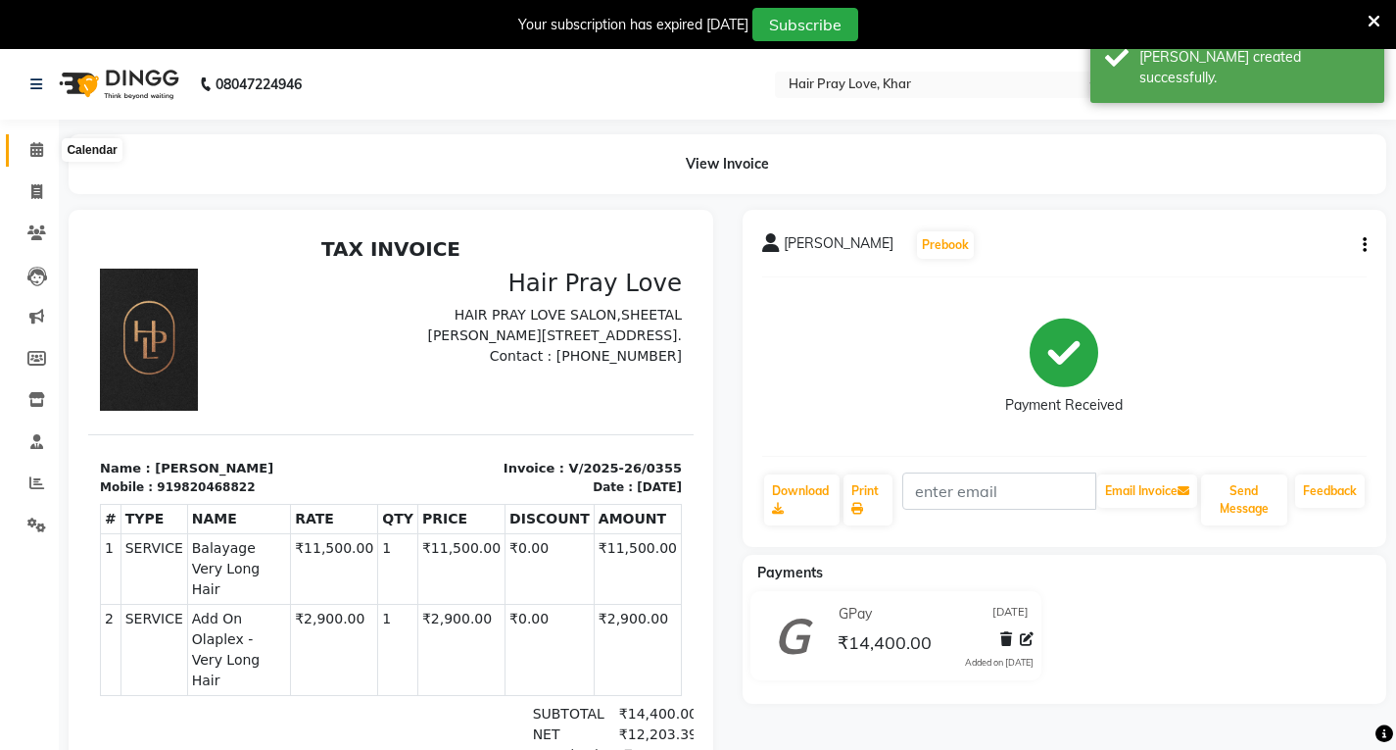
drag, startPoint x: 40, startPoint y: 139, endPoint x: 58, endPoint y: 150, distance: 20.7
click at [43, 140] on span at bounding box center [37, 150] width 34 height 23
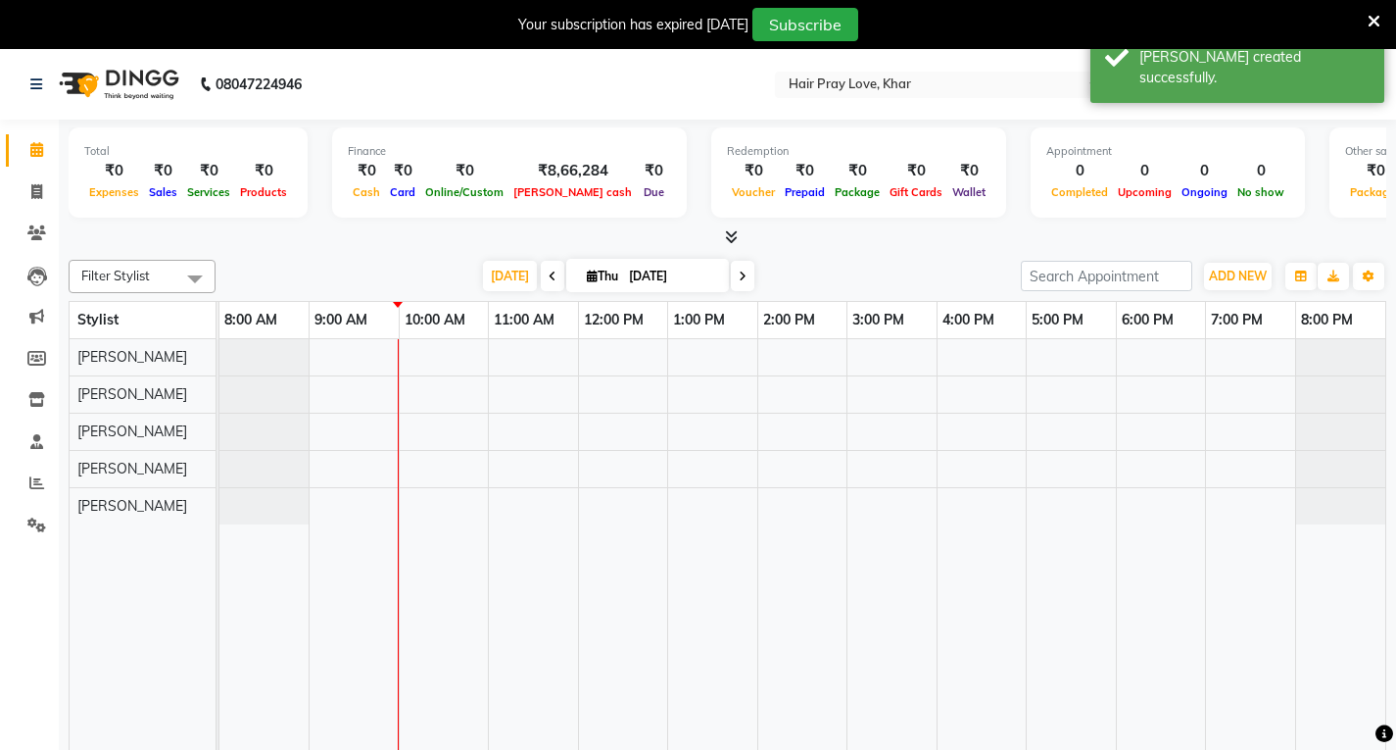
click at [547, 283] on span at bounding box center [553, 276] width 24 height 30
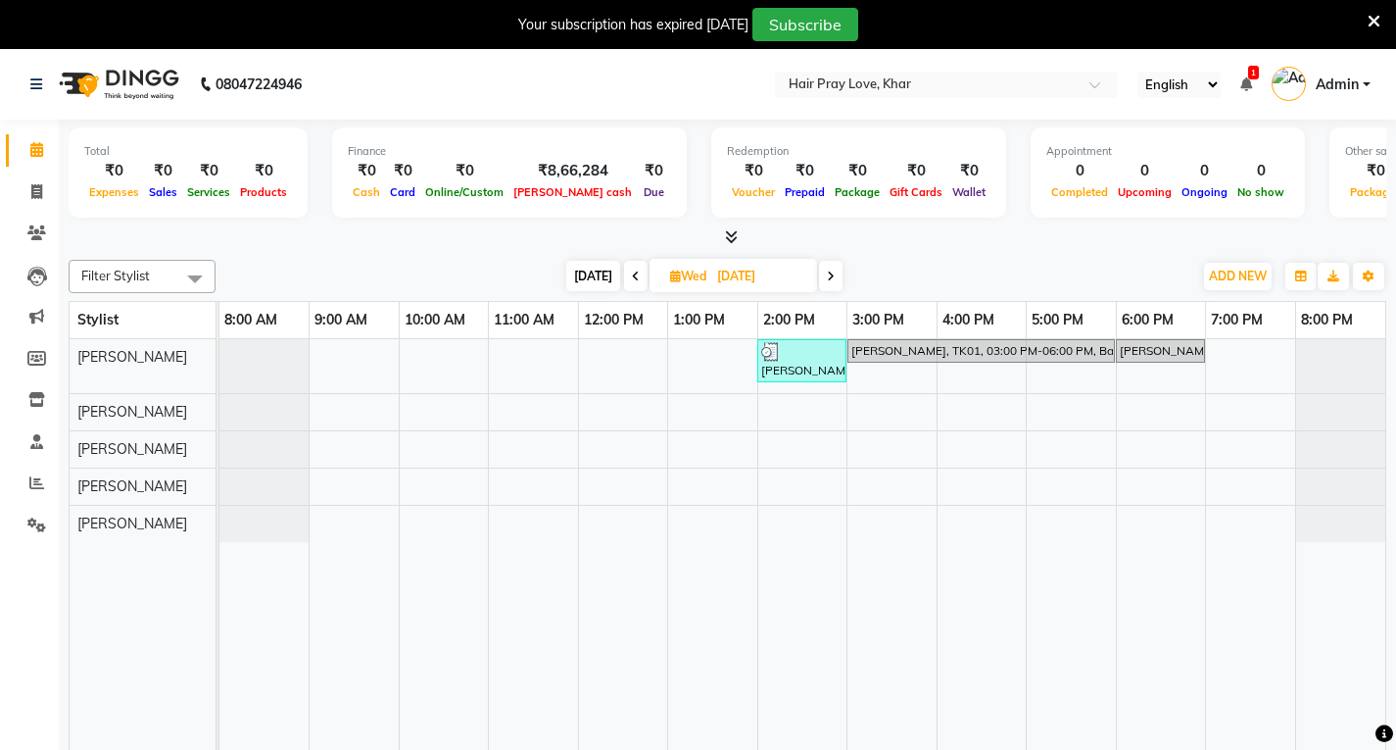
click at [633, 274] on icon at bounding box center [636, 276] width 8 height 12
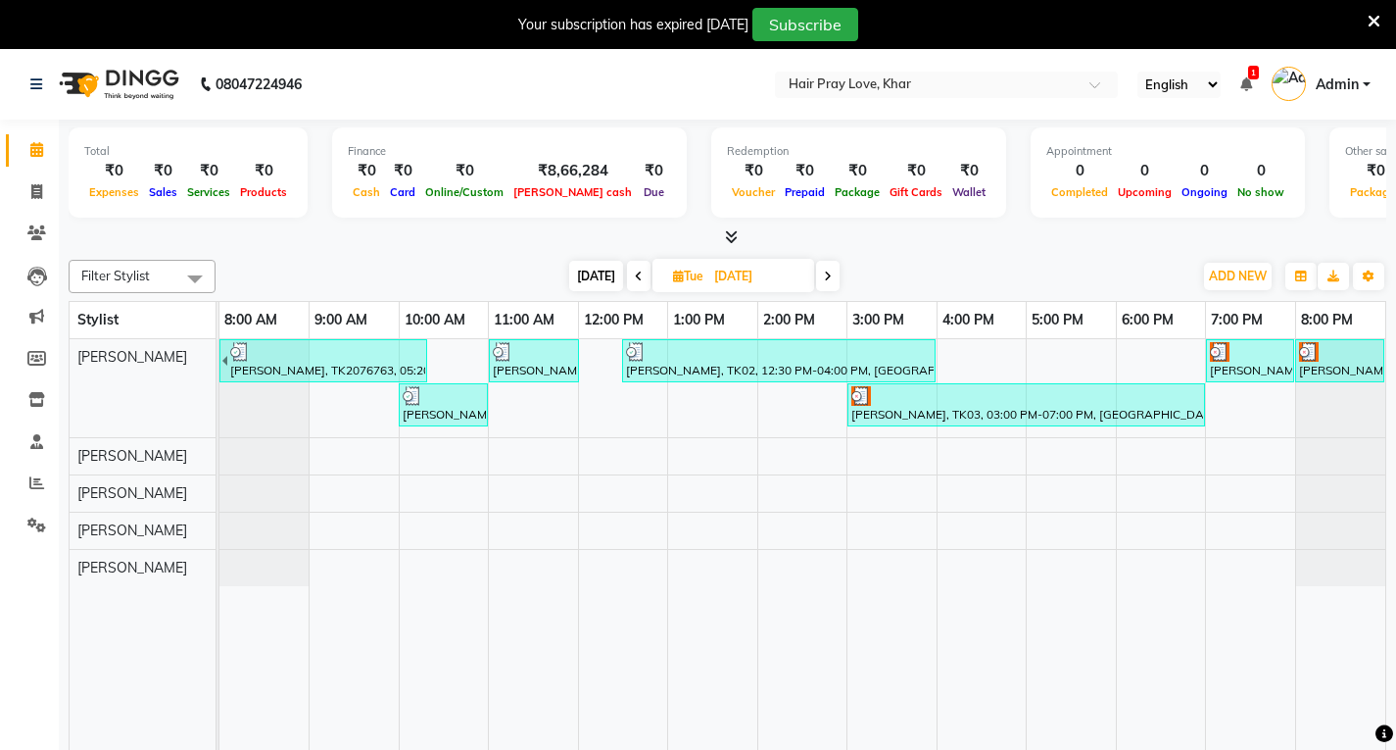
click at [817, 274] on span at bounding box center [828, 276] width 24 height 30
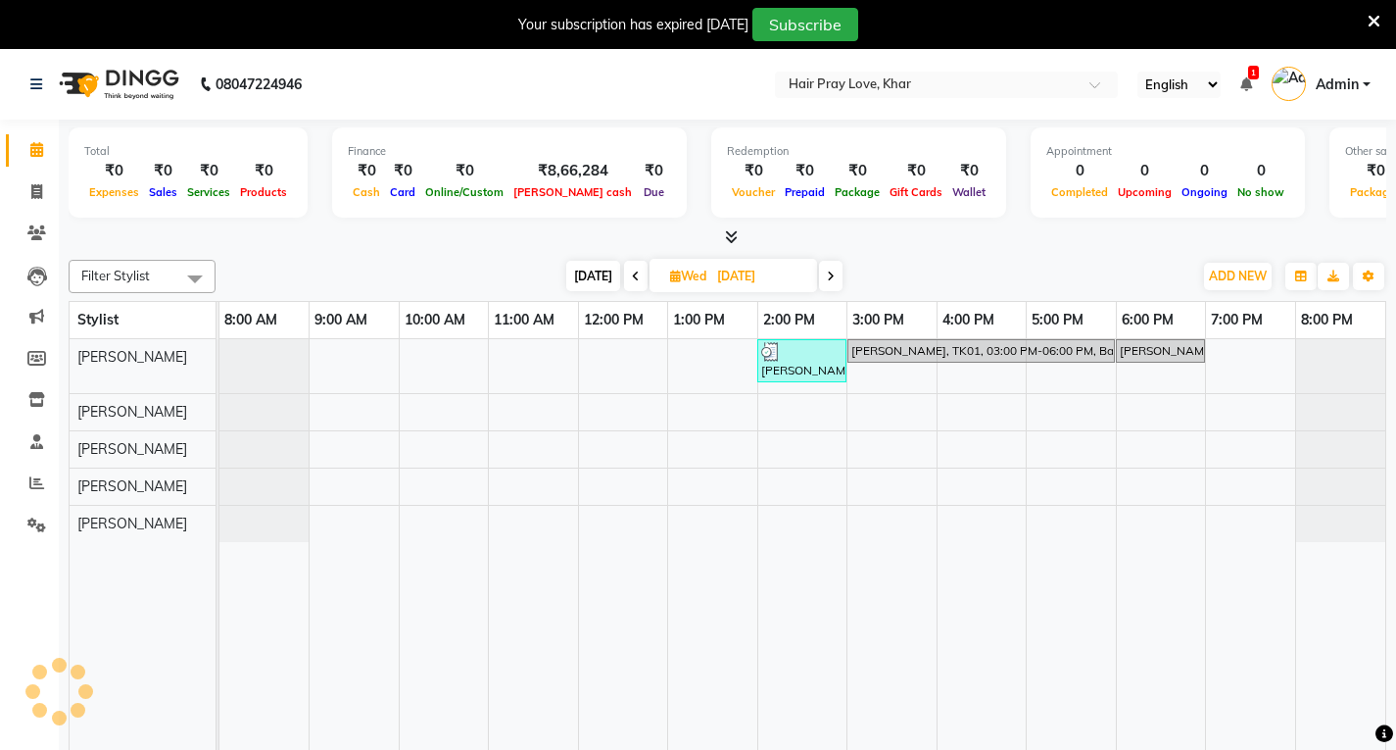
click at [817, 274] on div "[DATE] [DATE]" at bounding box center [704, 276] width 280 height 29
click at [838, 264] on span at bounding box center [831, 276] width 24 height 30
type input "[DATE]"
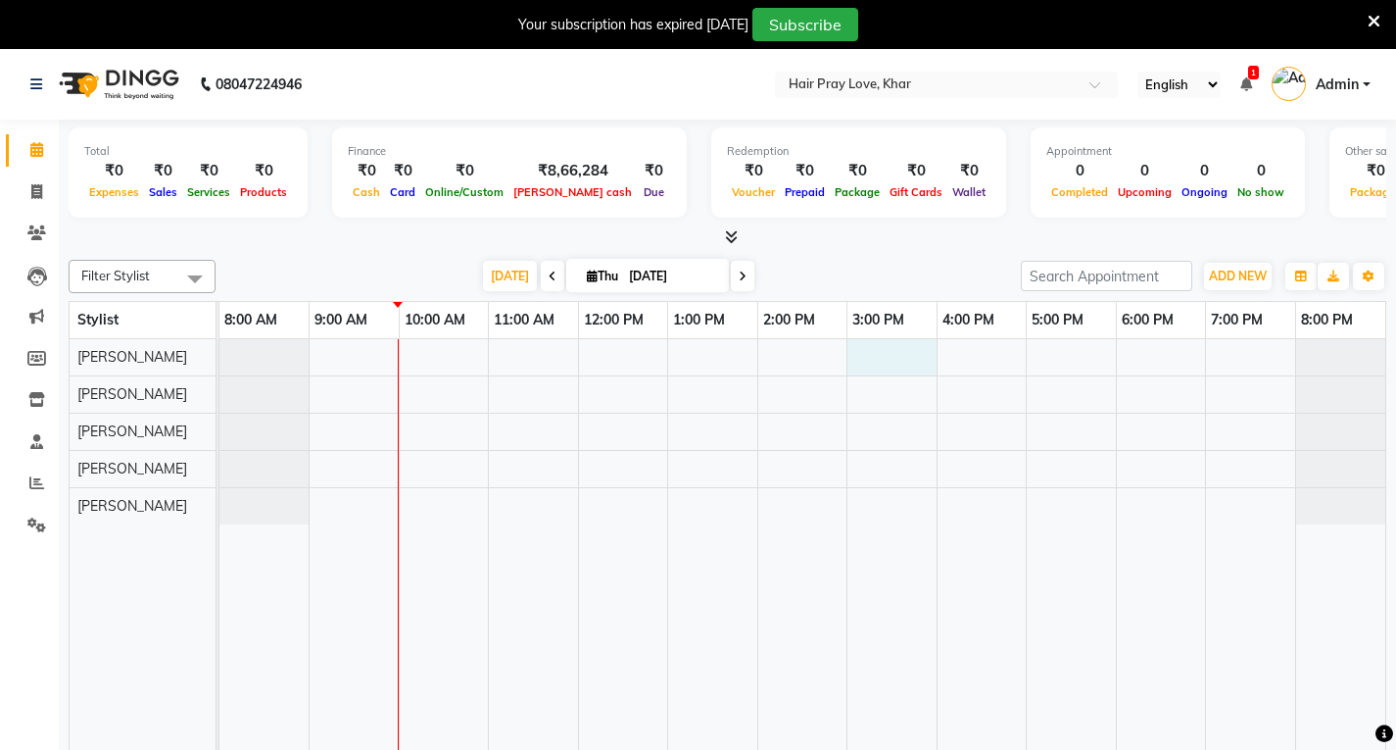
click at [867, 347] on div at bounding box center [803, 558] width 1166 height 439
select select "54376"
select select "tentative"
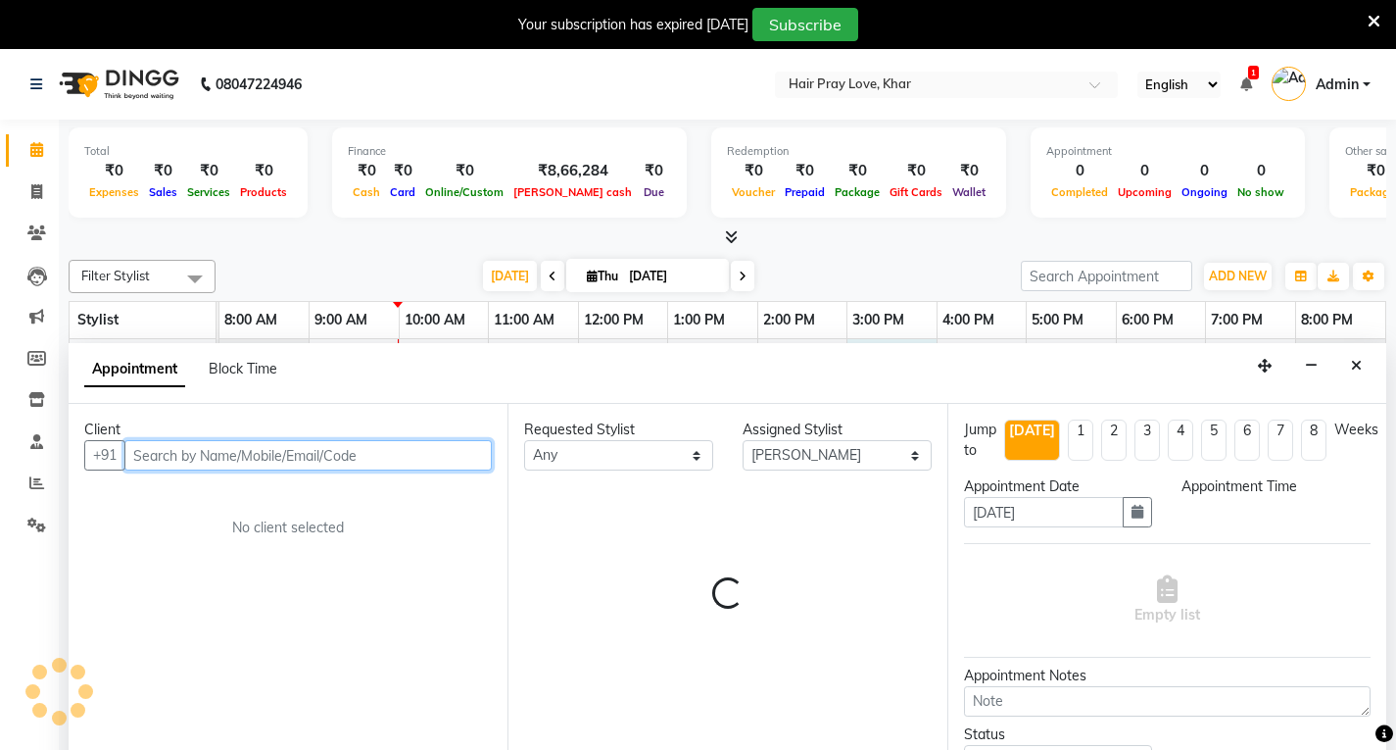
select select "900"
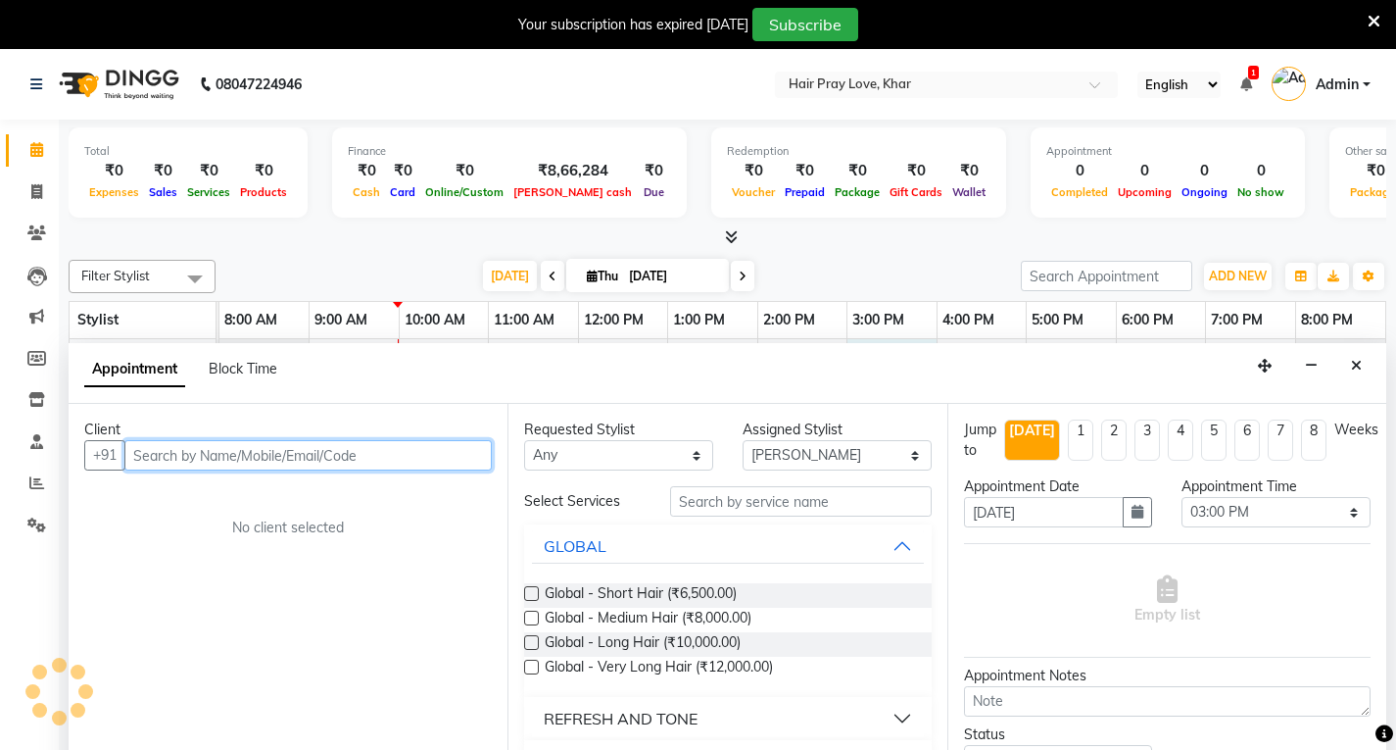
scroll to position [49, 0]
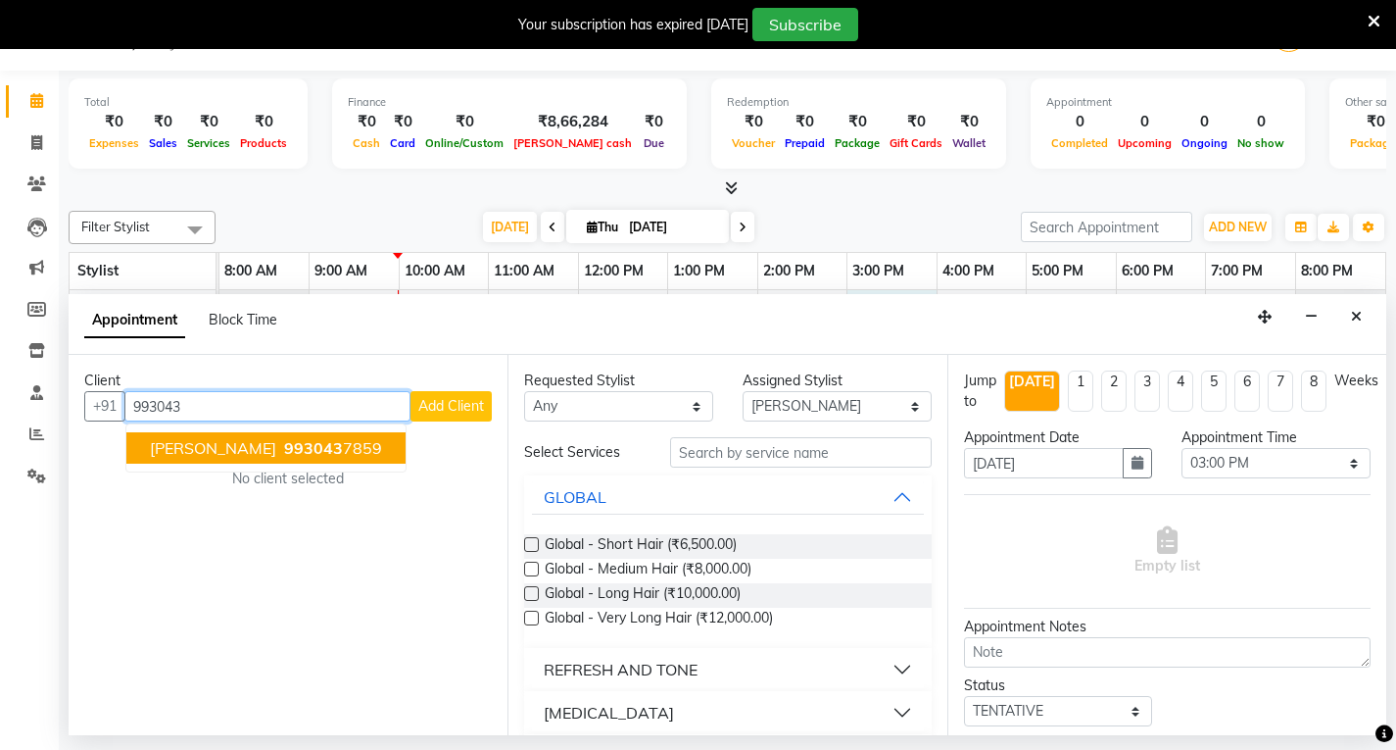
click at [253, 437] on button "[PERSON_NAME] 993043 7859" at bounding box center [265, 447] width 279 height 31
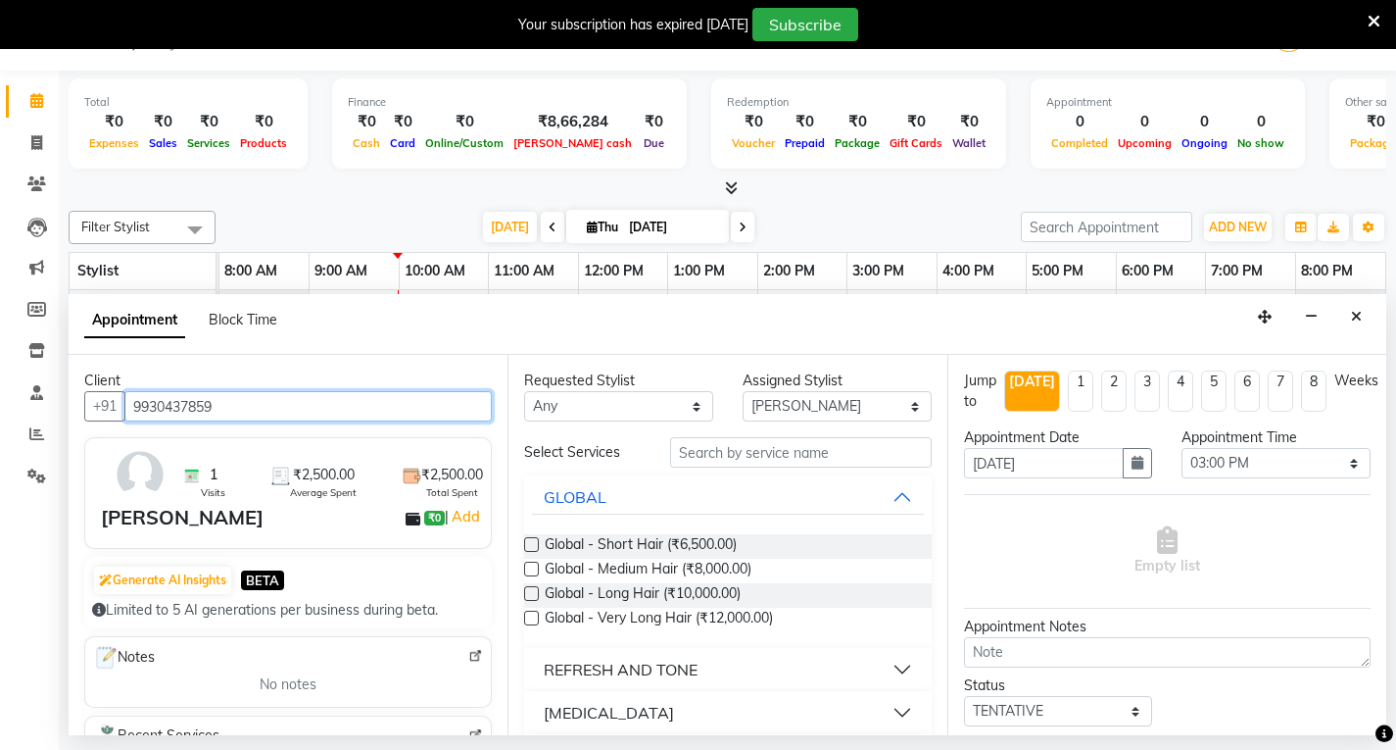
type input "9930437859"
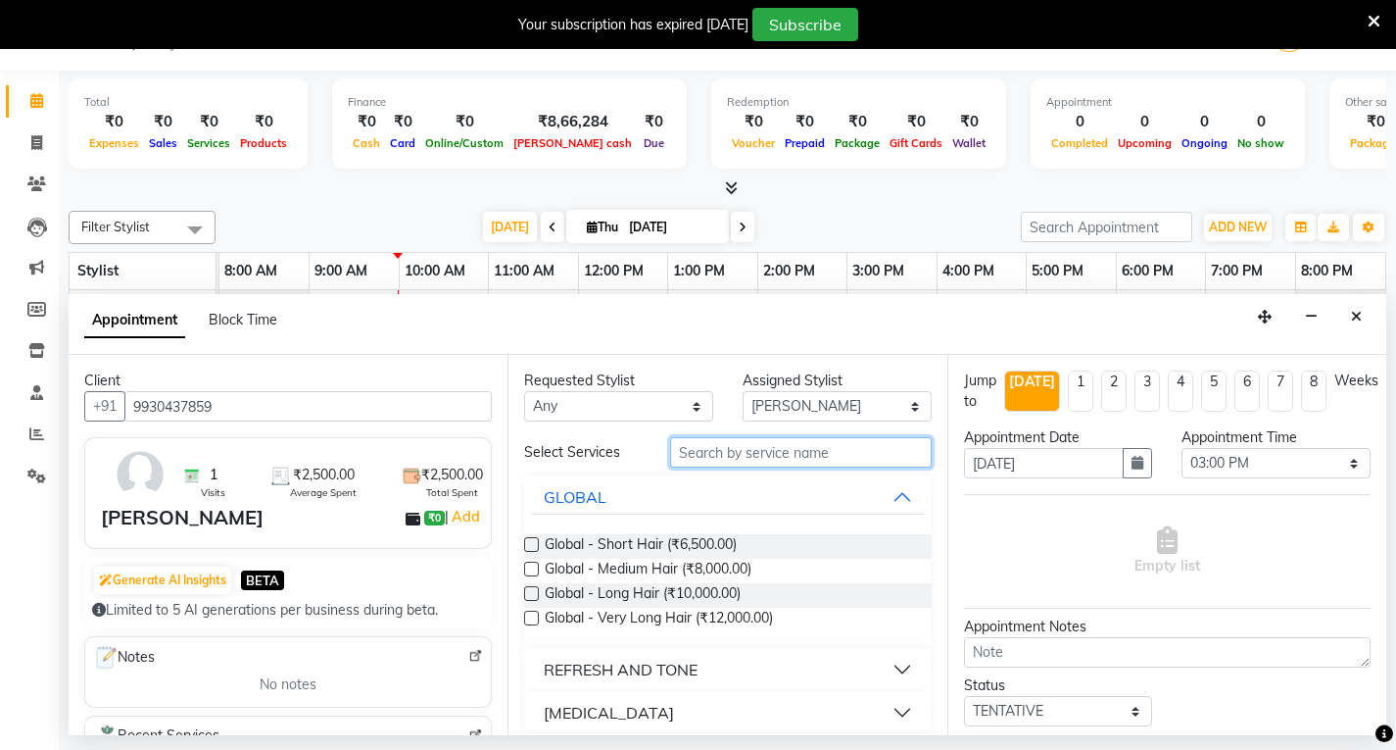
click at [745, 457] on input "text" at bounding box center [801, 452] width 262 height 30
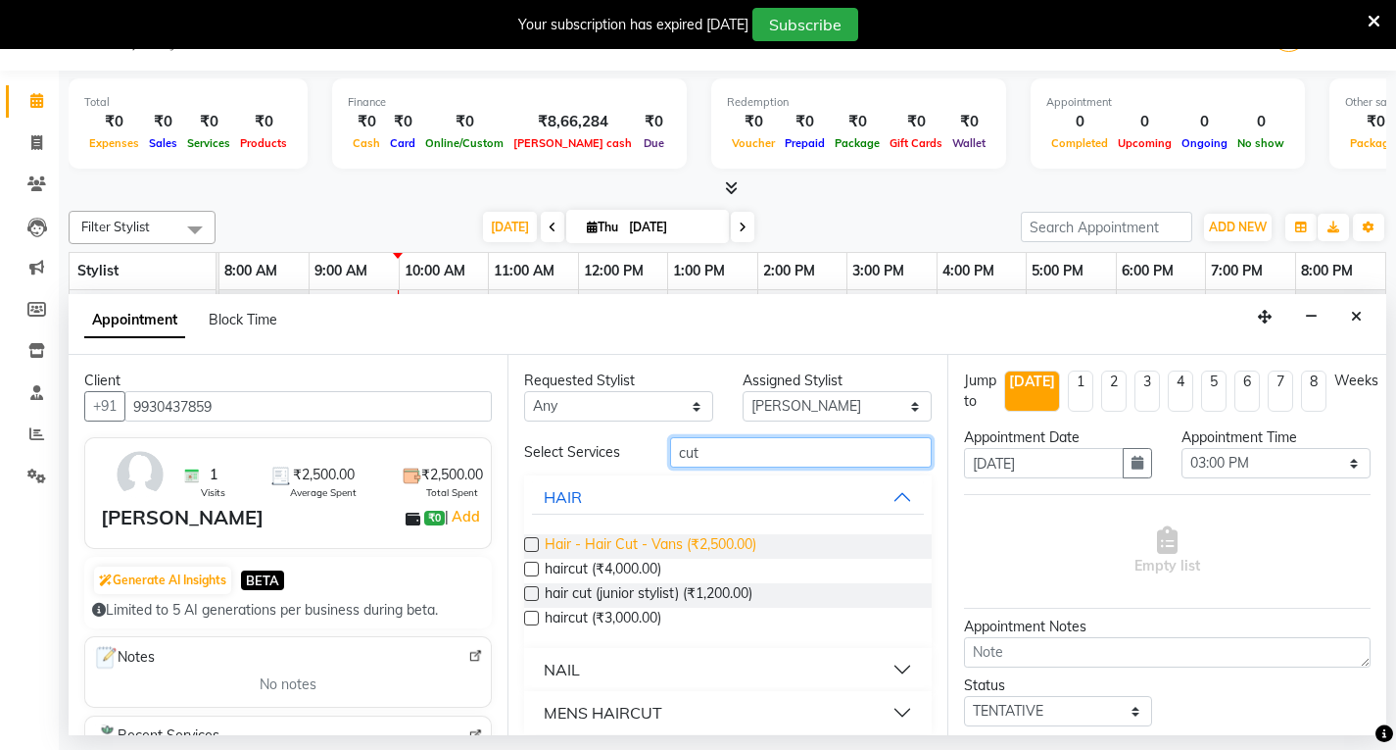
type input "cut"
click at [734, 538] on span "Hair - Hair Cut - Vans (₹2,500.00)" at bounding box center [651, 546] width 212 height 24
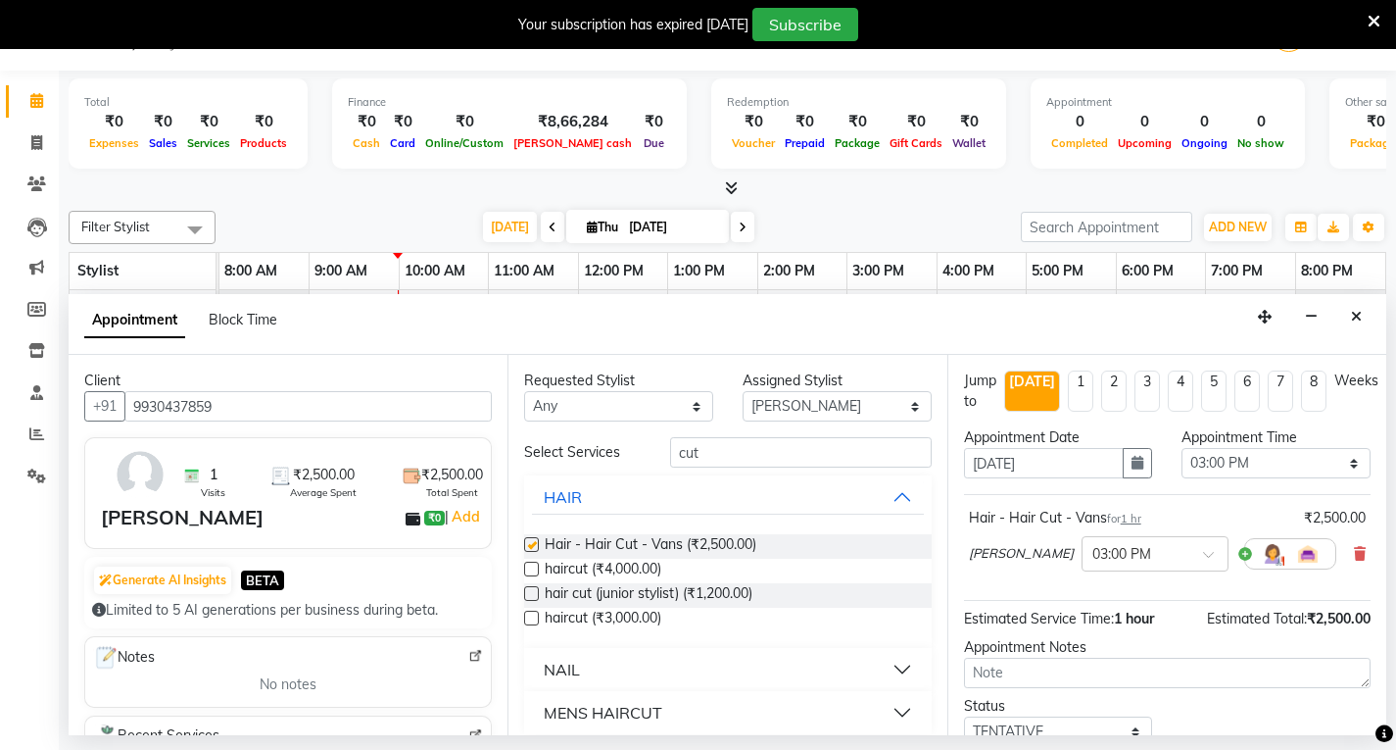
checkbox input "false"
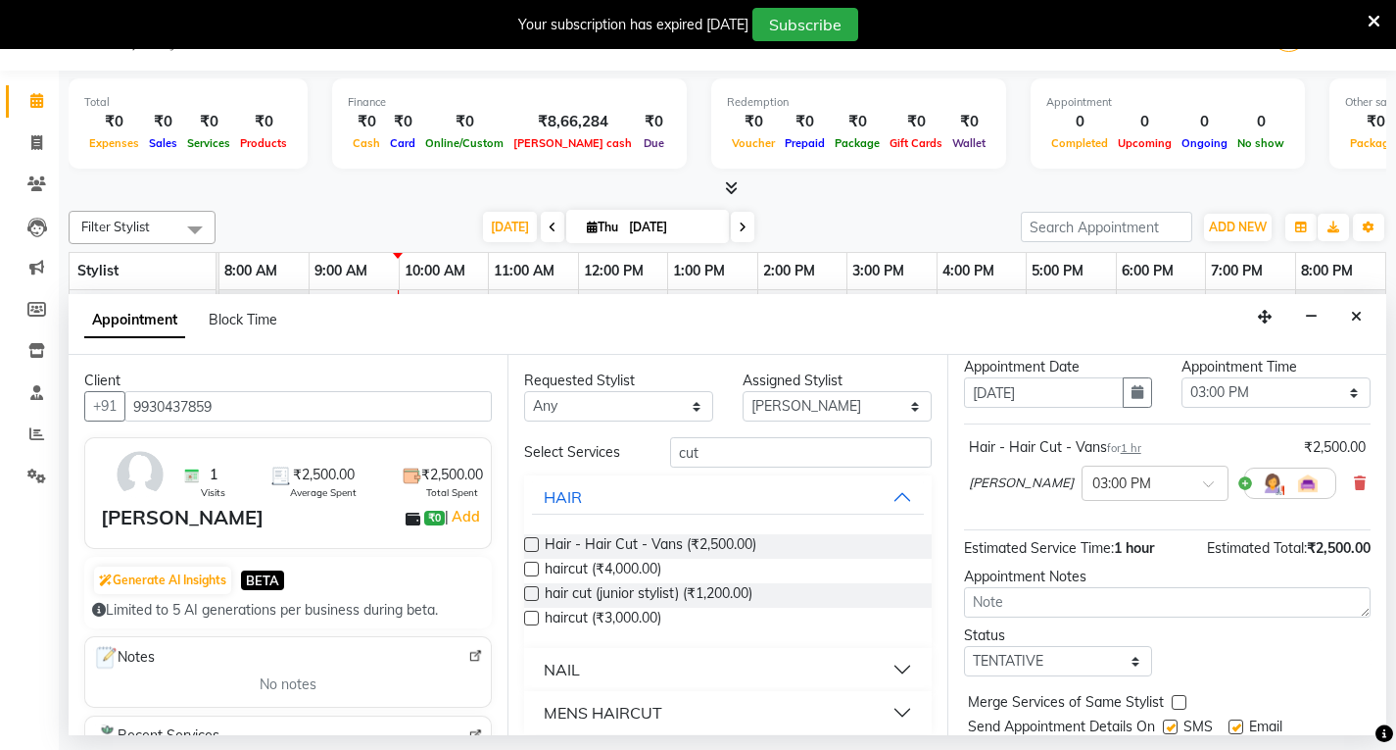
scroll to position [138, 0]
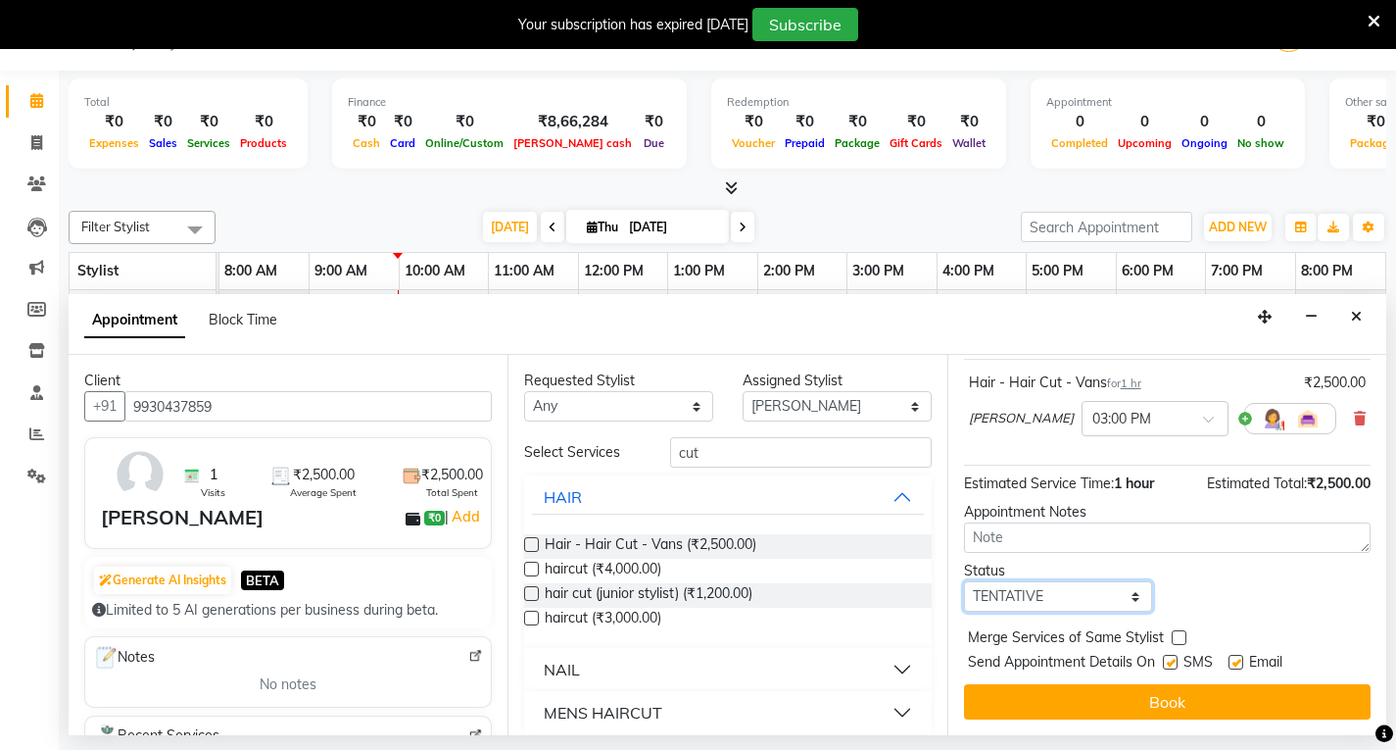
click at [1059, 600] on select "Select TENTATIVE CONFIRM CHECK-IN UPCOMING" at bounding box center [1058, 596] width 189 height 30
select select "confirm booking"
click at [964, 581] on select "Select TENTATIVE CONFIRM CHECK-IN UPCOMING" at bounding box center [1058, 596] width 189 height 30
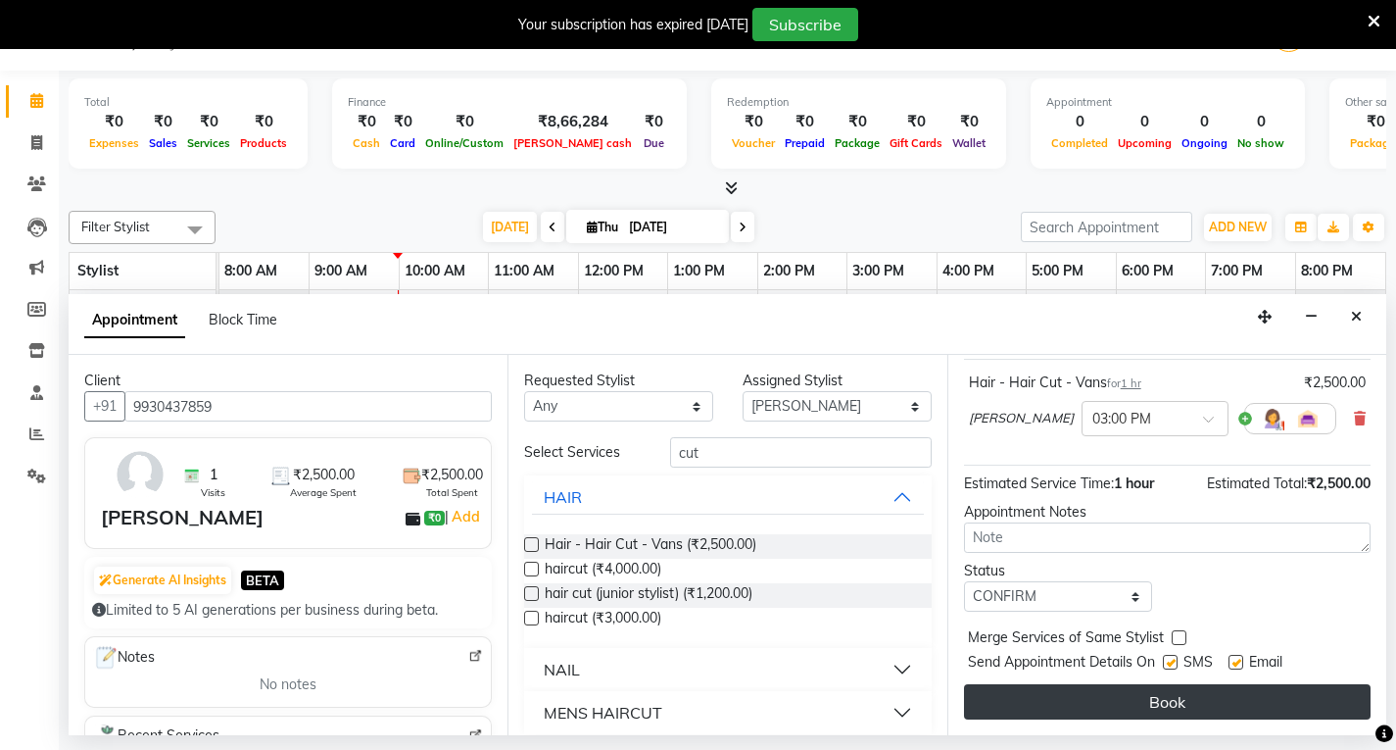
click at [1004, 697] on button "Book" at bounding box center [1167, 701] width 407 height 35
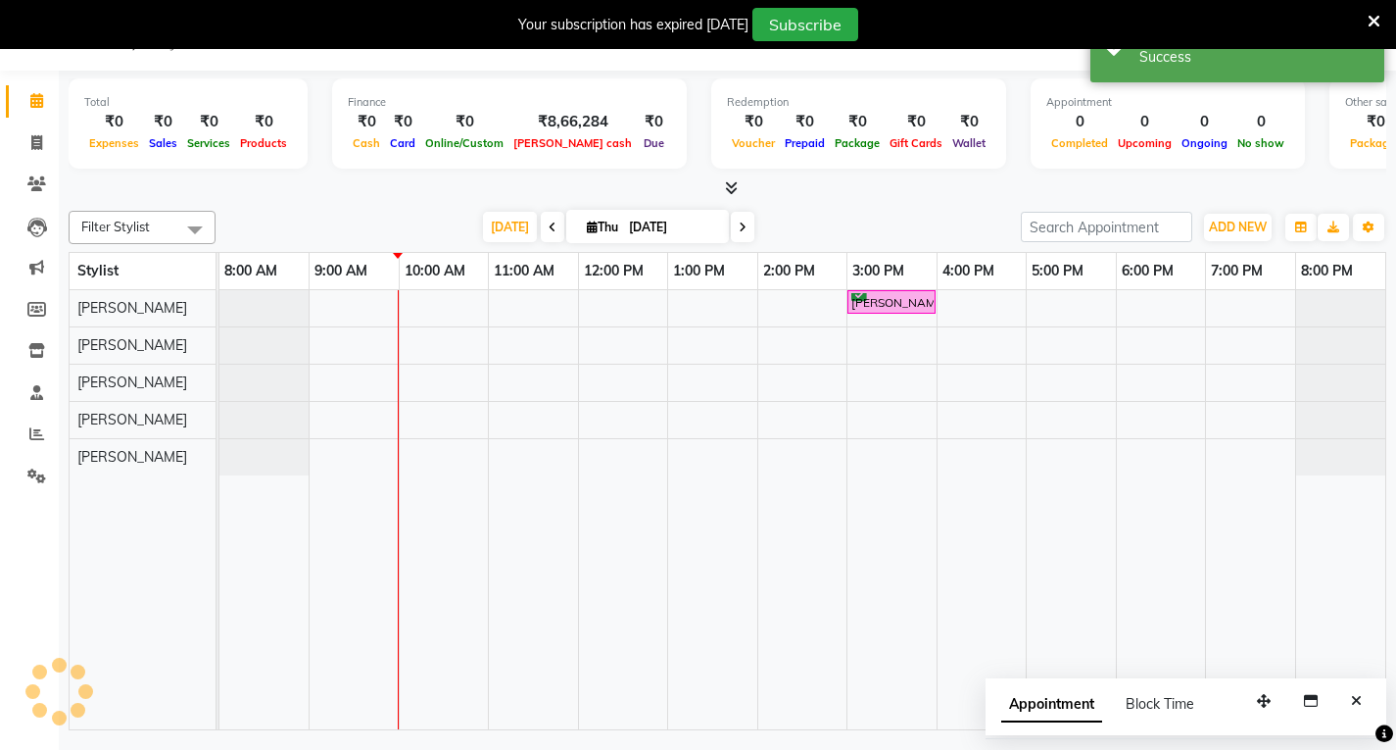
scroll to position [0, 0]
